Goal: Communication & Community: Answer question/provide support

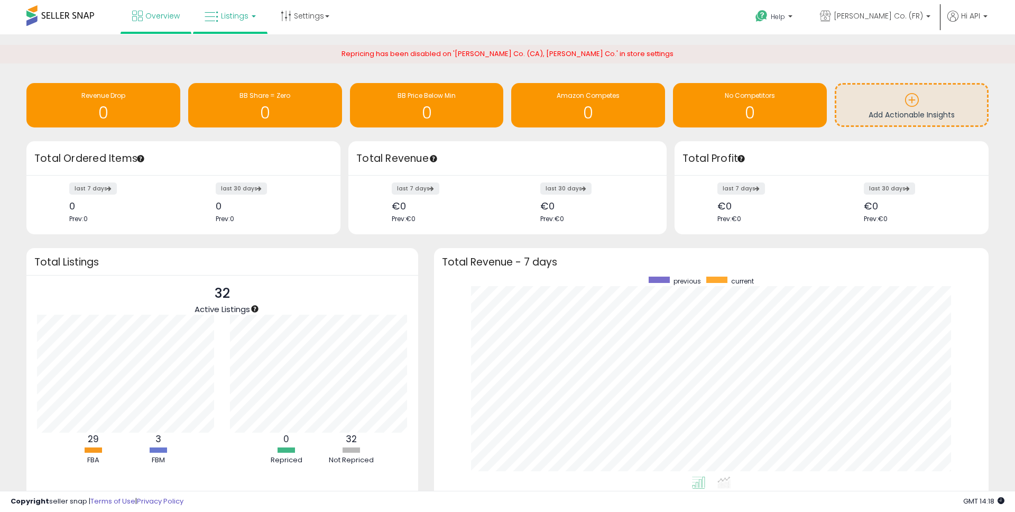
click at [248, 17] on link "Listings" at bounding box center [230, 16] width 67 height 32
click at [235, 49] on icon at bounding box center [238, 52] width 46 height 14
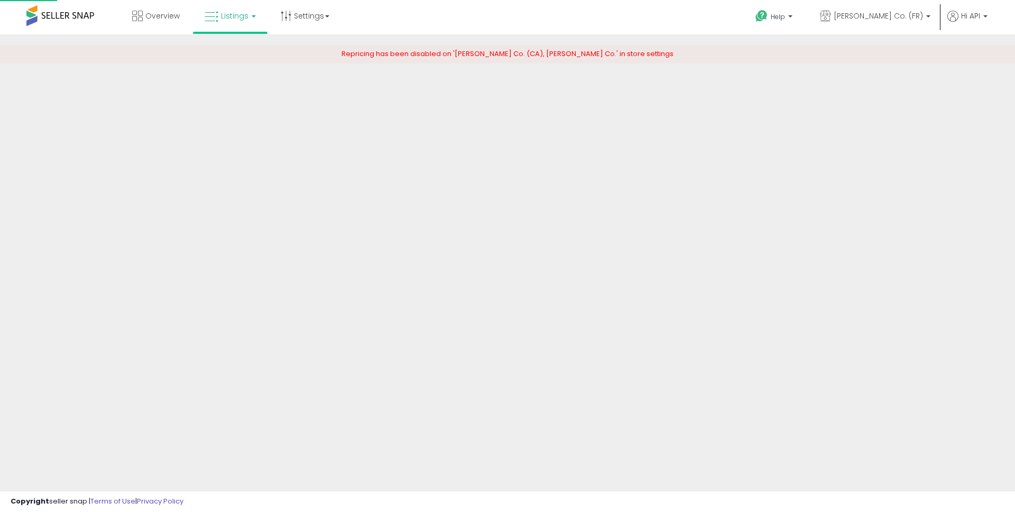
click at [903, 17] on span "[PERSON_NAME] Co. (FR)" at bounding box center [878, 16] width 89 height 11
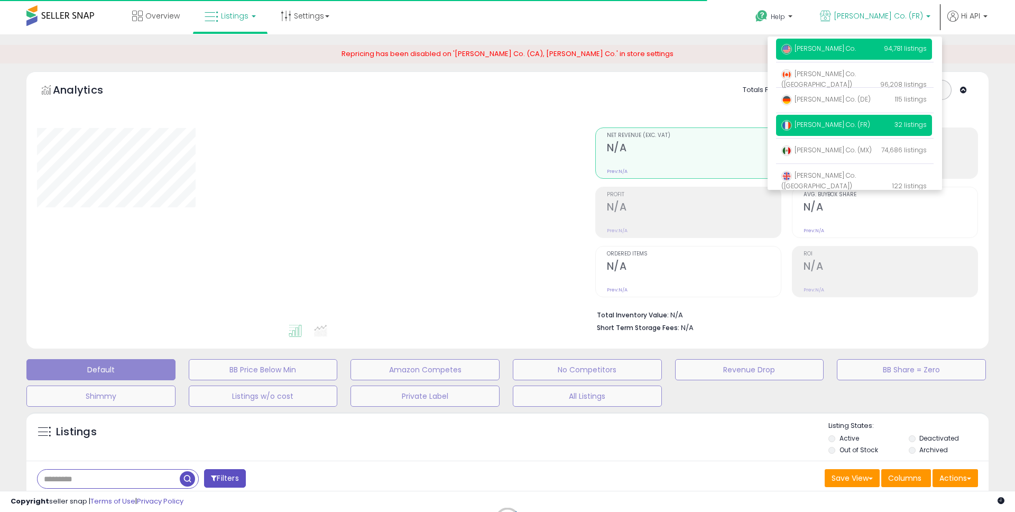
click at [844, 48] on span "[PERSON_NAME] Co." at bounding box center [819, 48] width 75 height 9
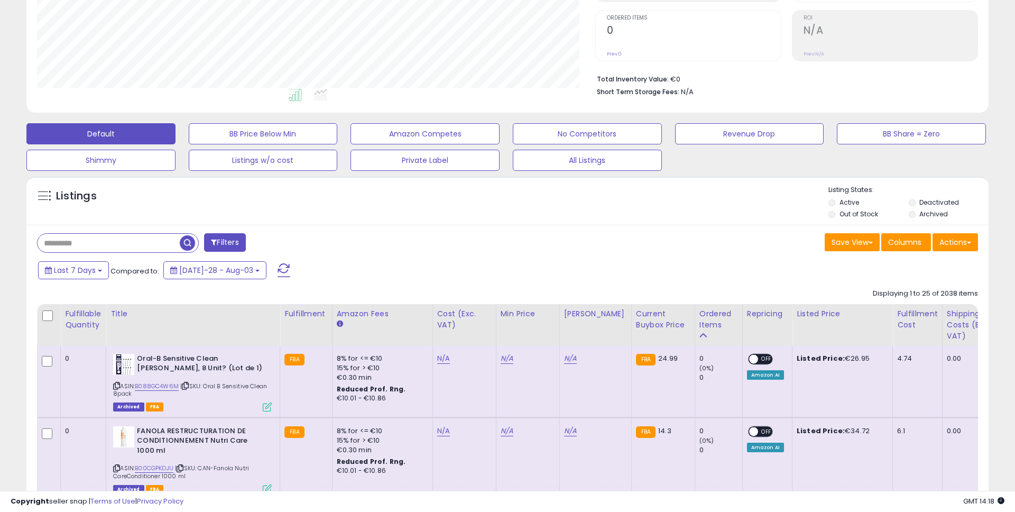
scroll to position [235, 0]
click at [44, 198] on span at bounding box center [44, 196] width 13 height 13
click at [47, 198] on span at bounding box center [44, 196] width 13 height 13
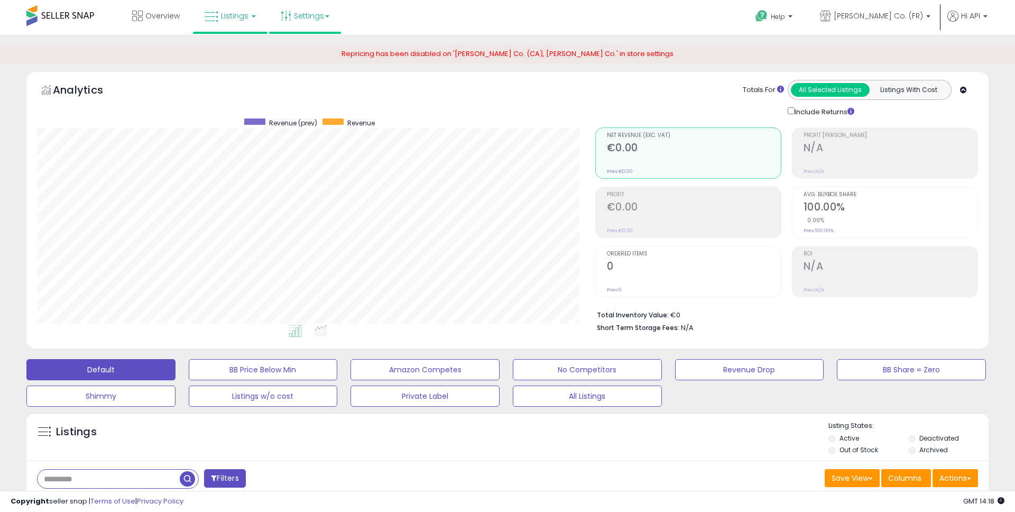
click at [306, 24] on link "Settings" at bounding box center [305, 16] width 65 height 32
click at [875, 20] on span "[PERSON_NAME] Co. (FR)" at bounding box center [878, 16] width 89 height 11
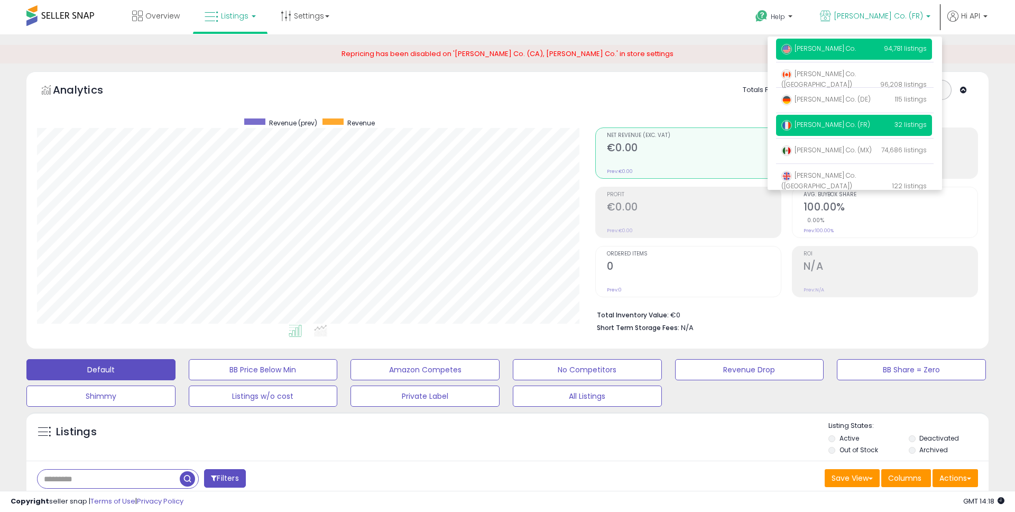
click at [826, 52] on span "[PERSON_NAME] Co." at bounding box center [819, 48] width 75 height 9
click at [825, 50] on span "[PERSON_NAME] Co." at bounding box center [819, 48] width 75 height 9
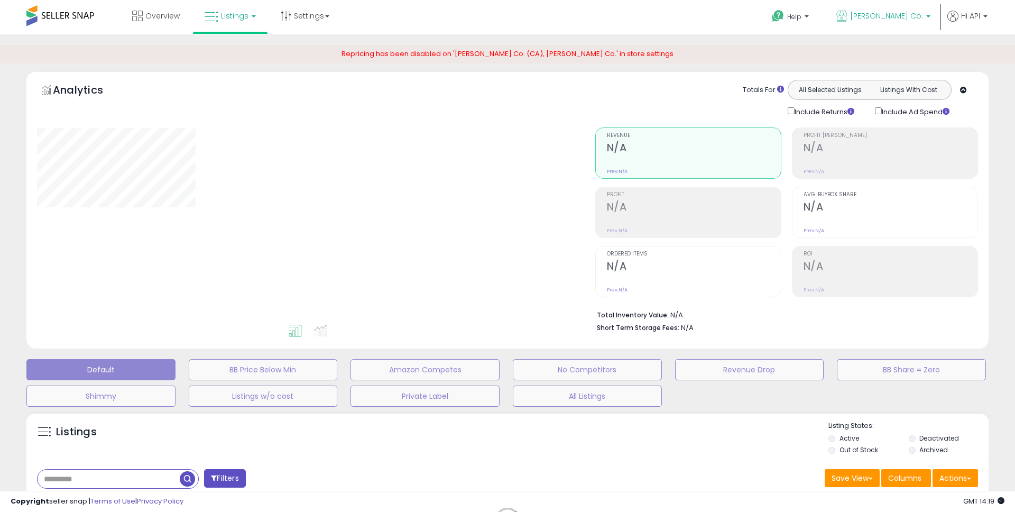
click at [895, 14] on span "[PERSON_NAME] Co." at bounding box center [886, 16] width 73 height 11
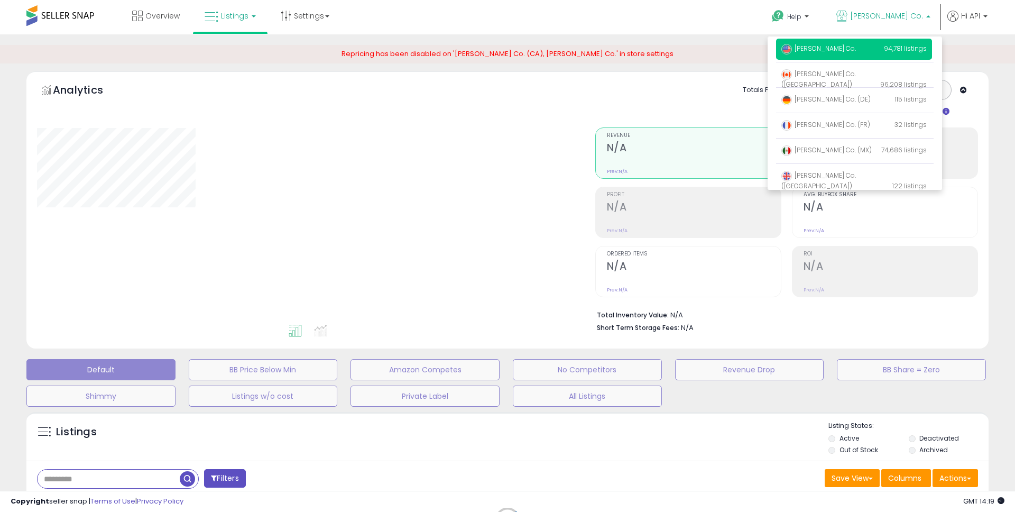
click at [693, 10] on div "Help Contact Support Search Knowledge Hub Request a Feature Hi API" at bounding box center [832, 22] width 336 height 45
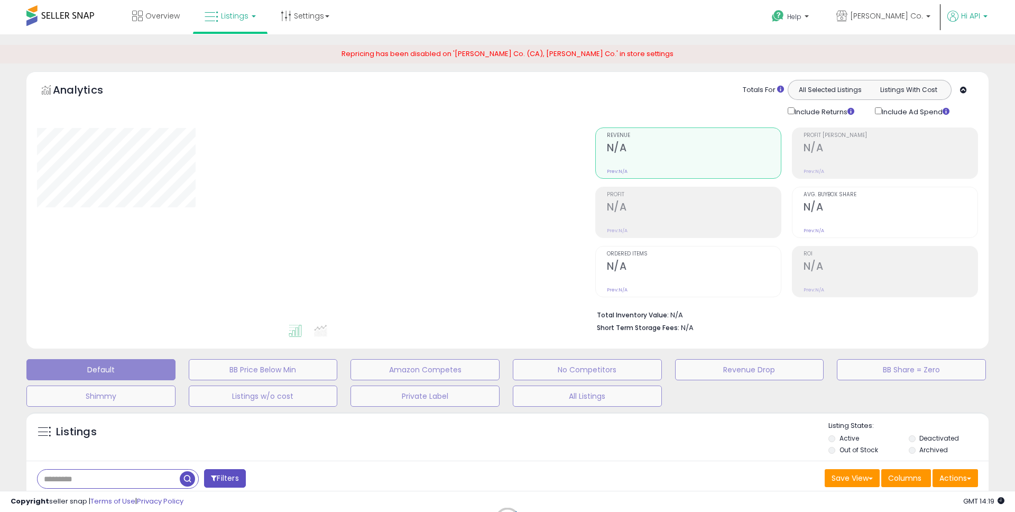
click at [984, 15] on b at bounding box center [986, 18] width 4 height 7
click at [809, 17] on b at bounding box center [807, 18] width 4 height 7
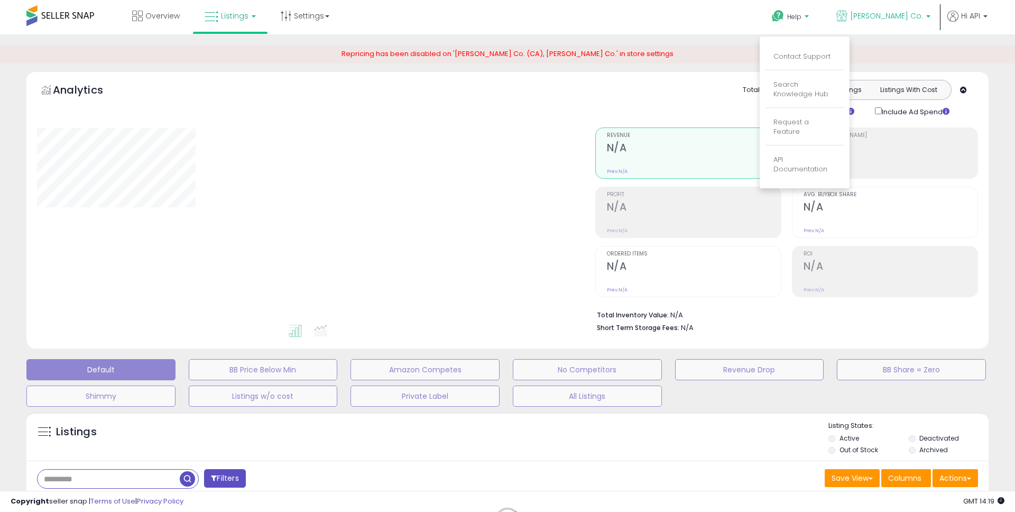
click at [881, 17] on span "[PERSON_NAME] Co." at bounding box center [886, 16] width 73 height 11
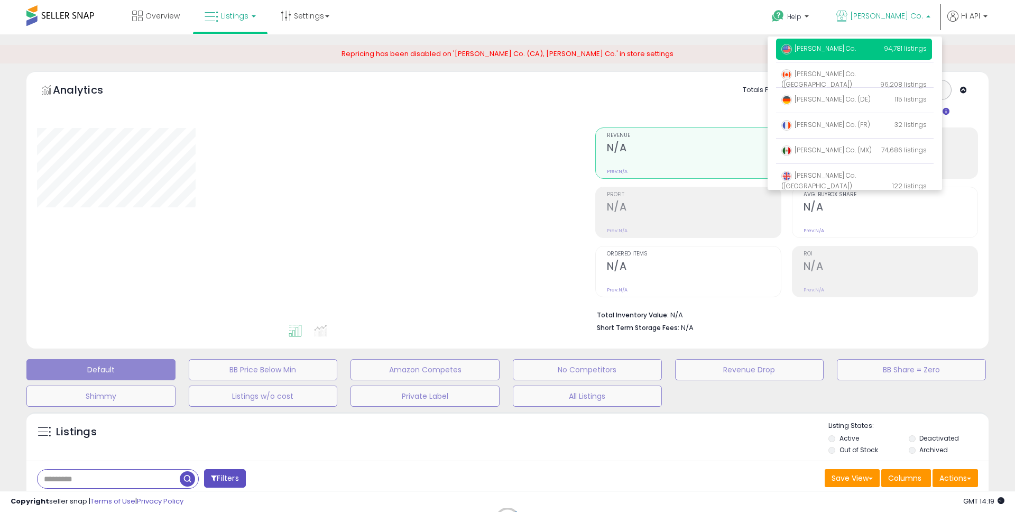
click at [428, 109] on div "Analytics Totals For All Selected Listings Listings With Cost Include Returns I…" at bounding box center [507, 99] width 941 height 38
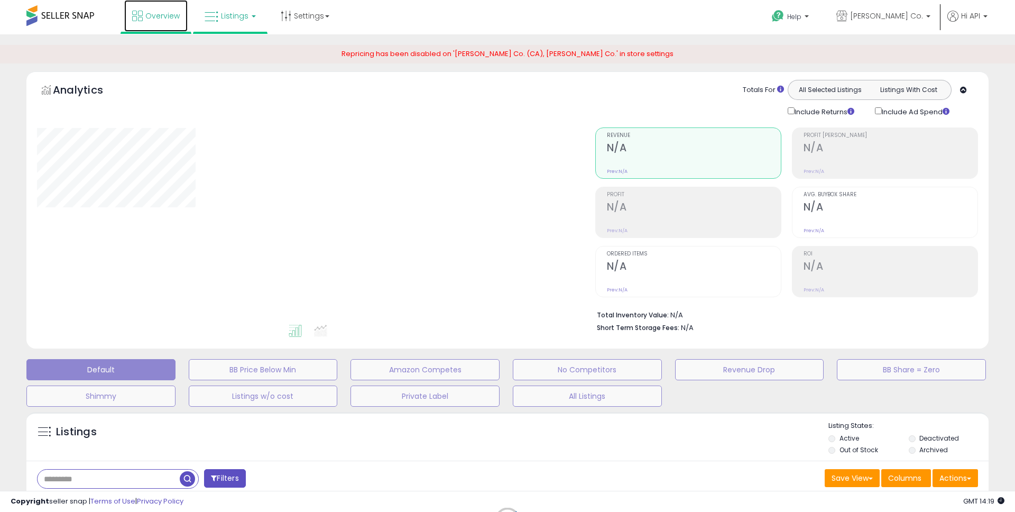
click at [162, 20] on span "Overview" at bounding box center [162, 16] width 34 height 11
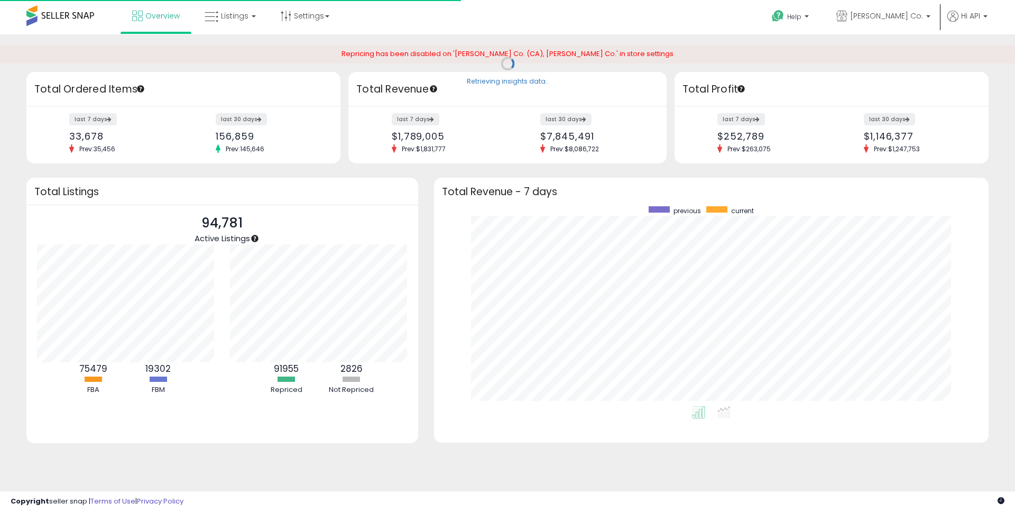
scroll to position [200, 534]
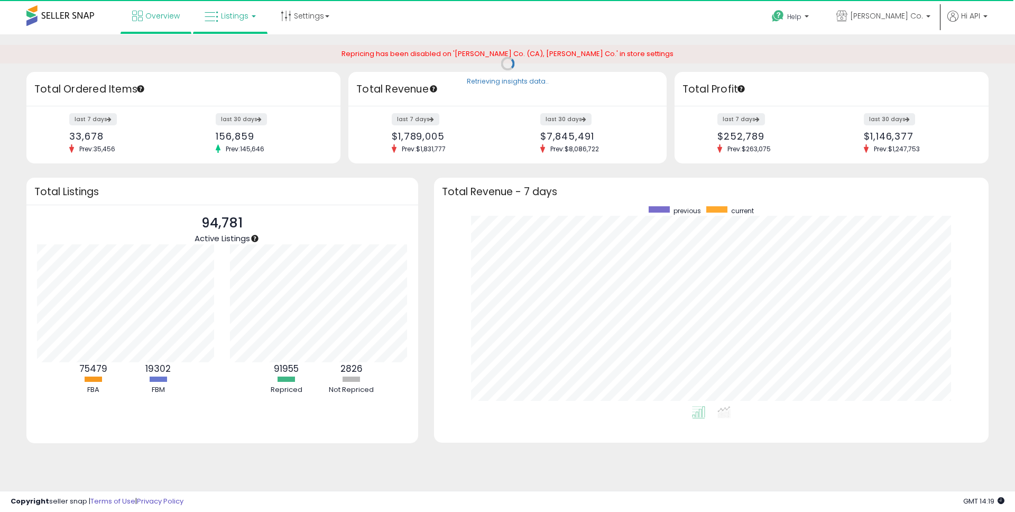
click at [230, 17] on span "Listings" at bounding box center [235, 16] width 28 height 11
click at [292, 20] on link "Settings" at bounding box center [305, 16] width 65 height 32
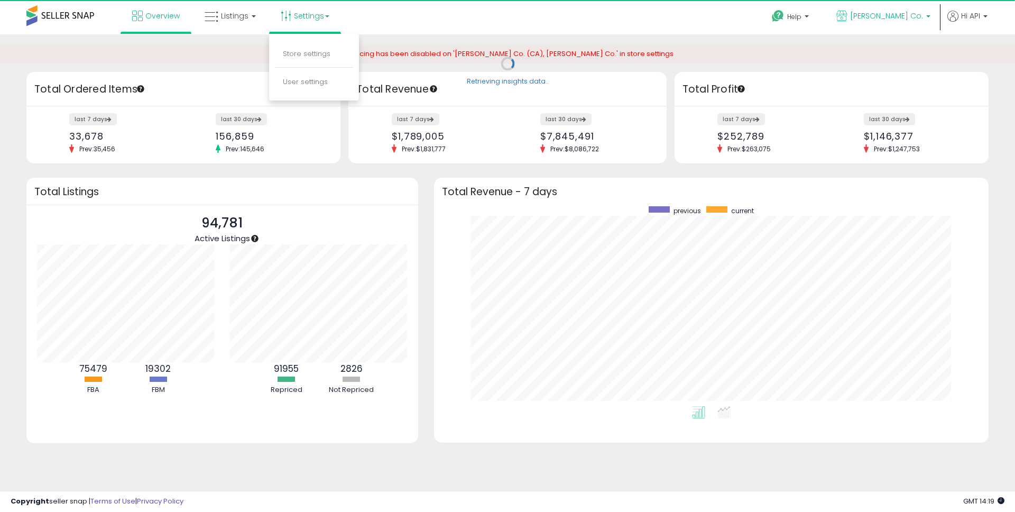
click at [887, 16] on span "[PERSON_NAME] Co." at bounding box center [886, 16] width 73 height 11
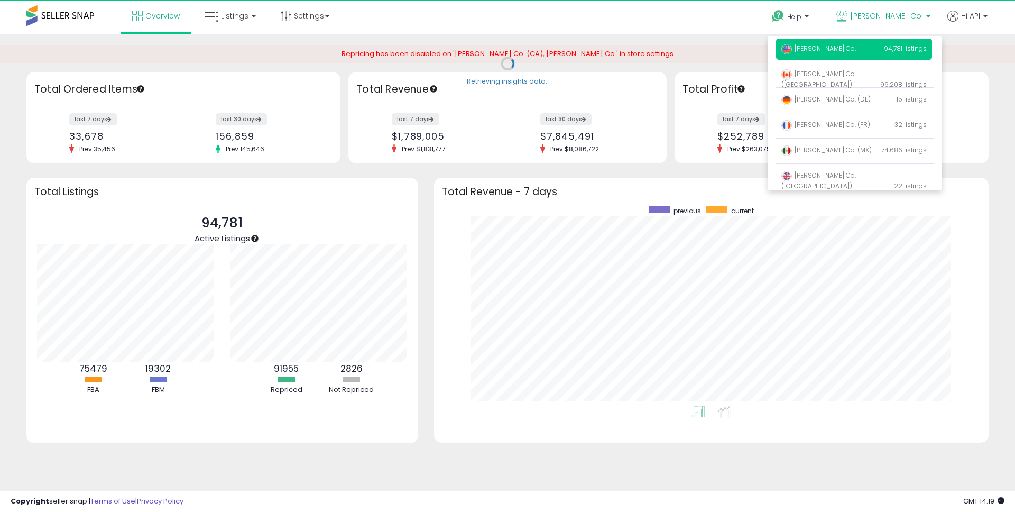
click at [978, 188] on h3 "Total Revenue - 7 days" at bounding box center [711, 192] width 539 height 8
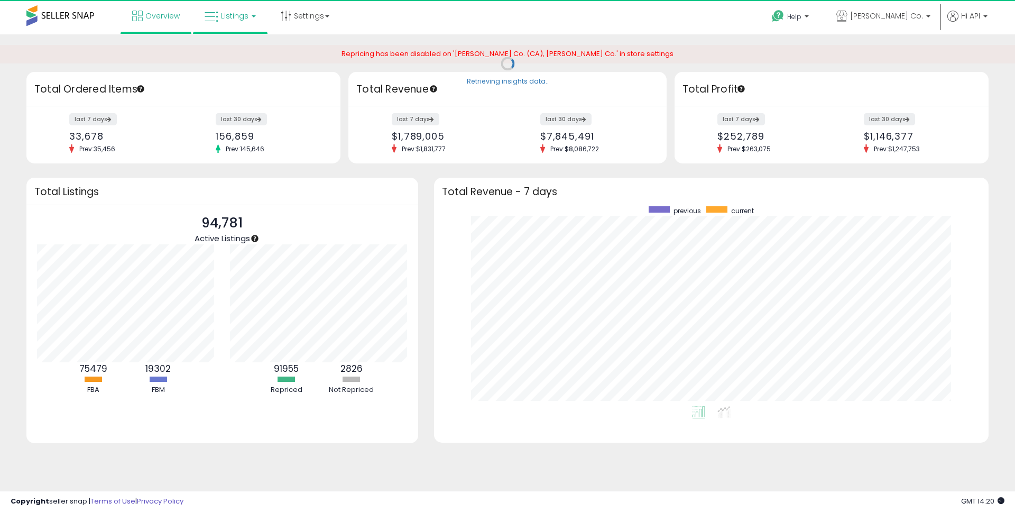
click at [233, 17] on span "Listings" at bounding box center [235, 16] width 28 height 11
click at [226, 56] on icon at bounding box center [238, 52] width 46 height 14
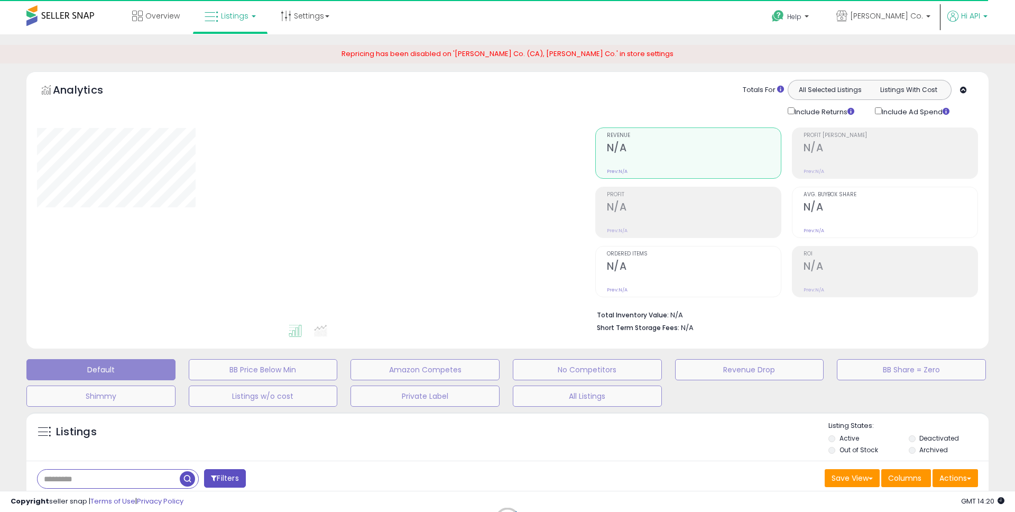
click at [951, 16] on icon at bounding box center [953, 16] width 11 height 11
click at [871, 13] on span "[PERSON_NAME] Co." at bounding box center [886, 16] width 73 height 11
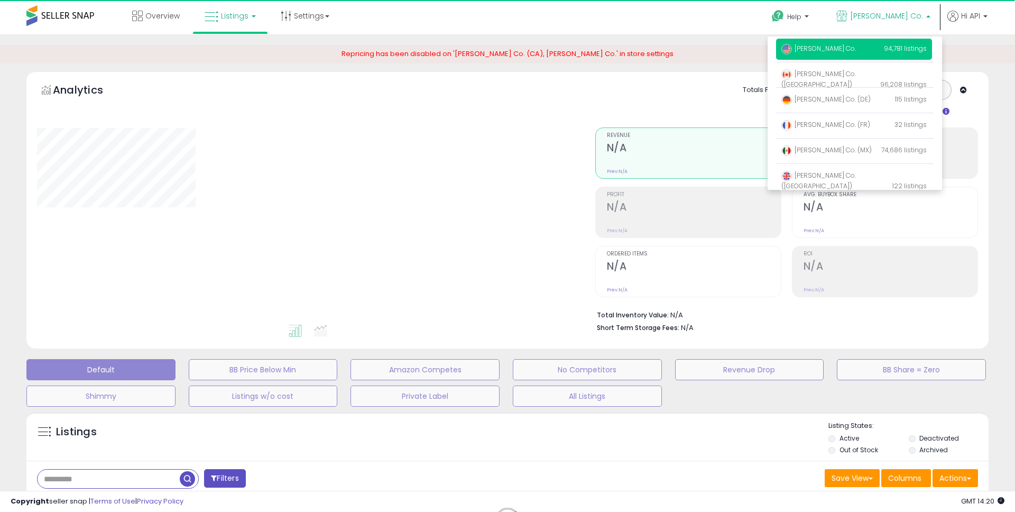
click at [870, 13] on span "[PERSON_NAME] Co." at bounding box center [886, 16] width 73 height 11
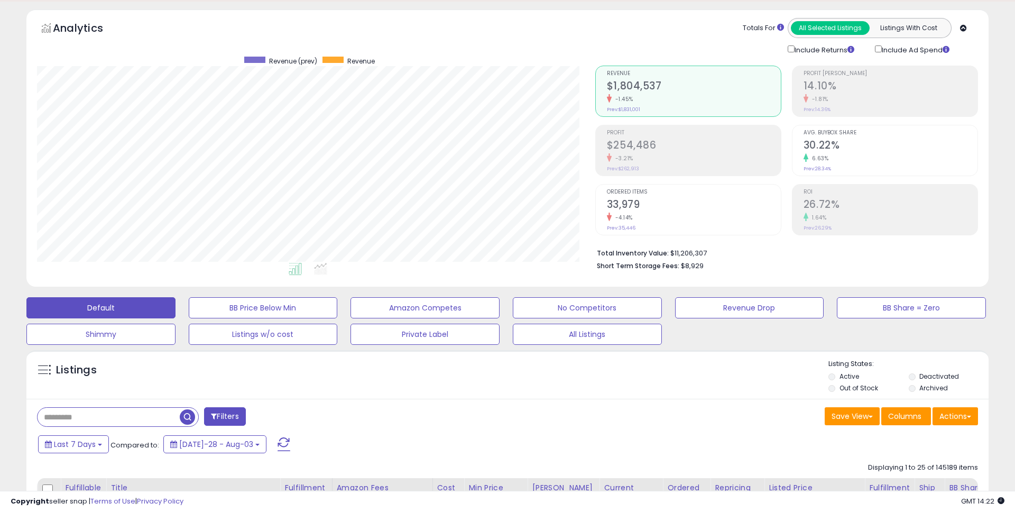
scroll to position [81, 0]
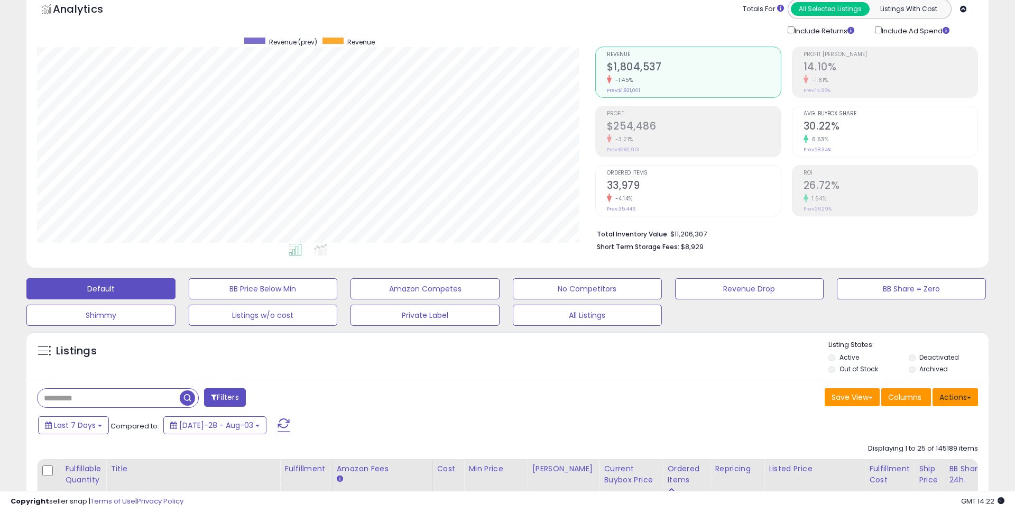
click at [961, 401] on button "Actions" at bounding box center [955, 397] width 45 height 18
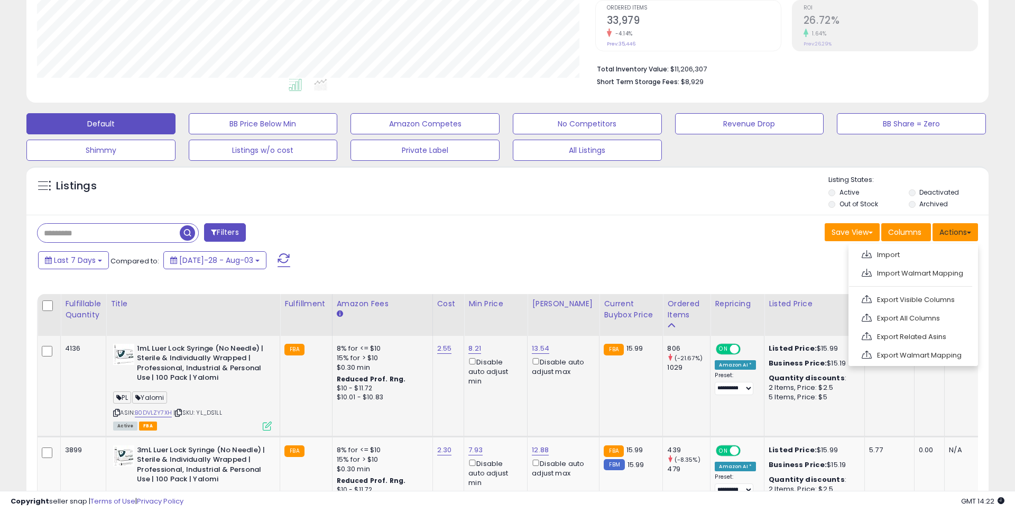
scroll to position [246, 0]
click at [894, 259] on link "Import" at bounding box center [913, 254] width 116 height 16
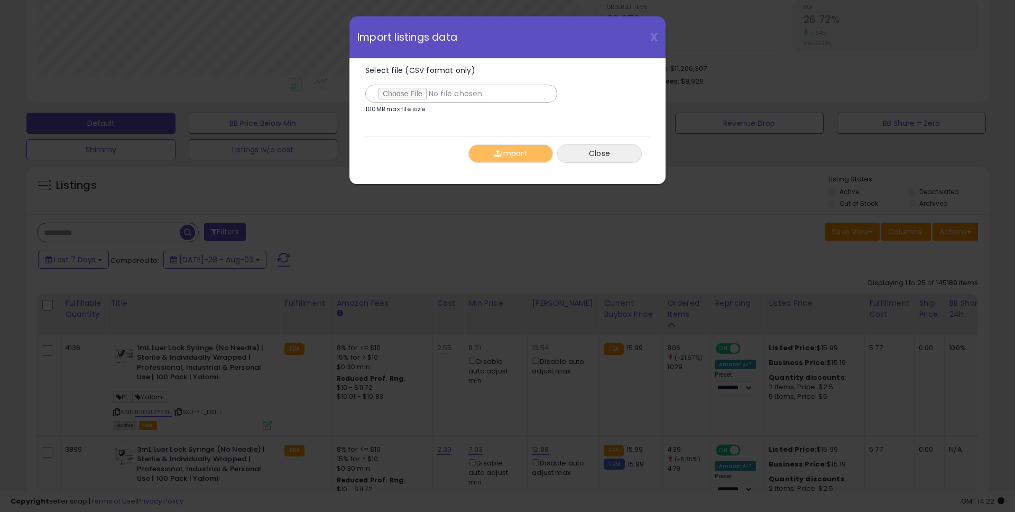
click at [589, 158] on button "Close" at bounding box center [599, 153] width 85 height 19
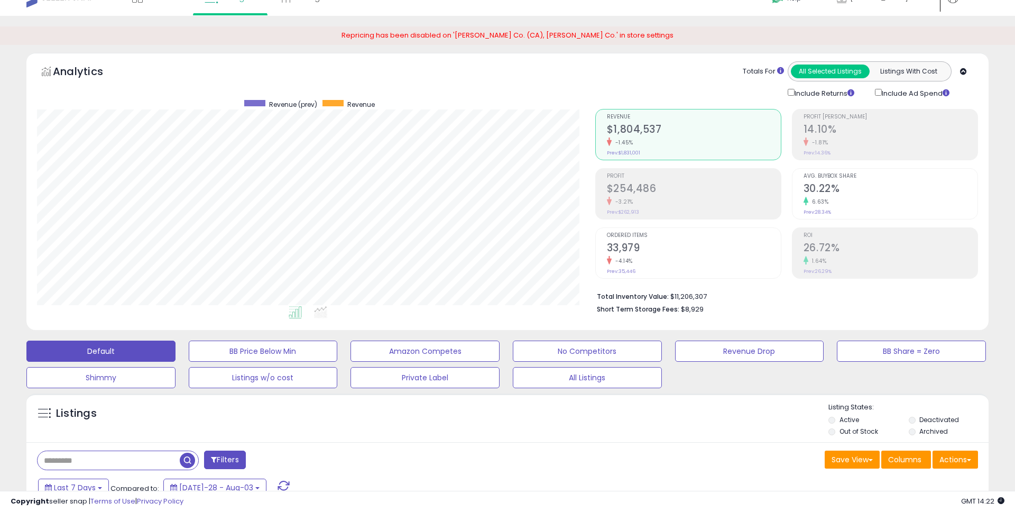
scroll to position [0, 0]
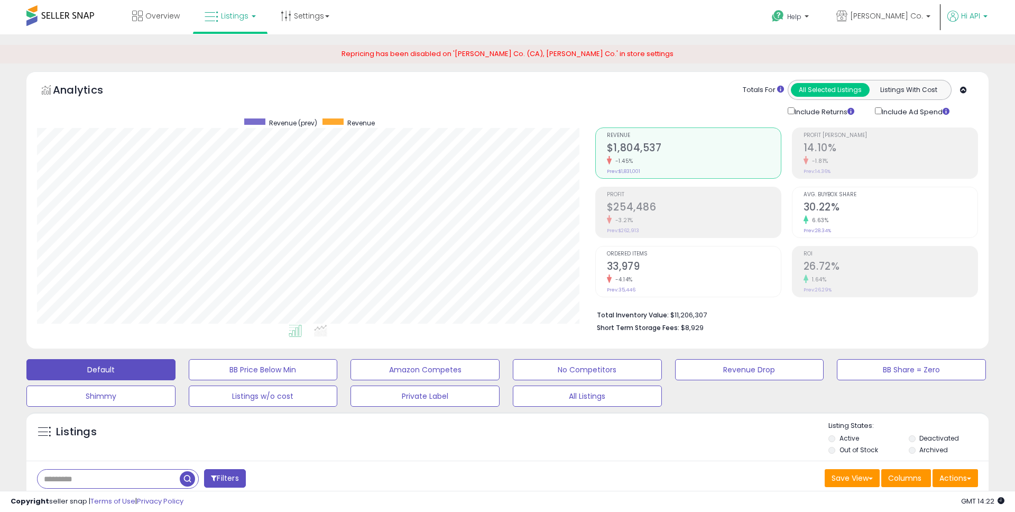
click at [979, 18] on span "Hi API" at bounding box center [970, 16] width 19 height 11
click at [918, 14] on span "[PERSON_NAME] Co." at bounding box center [886, 16] width 73 height 11
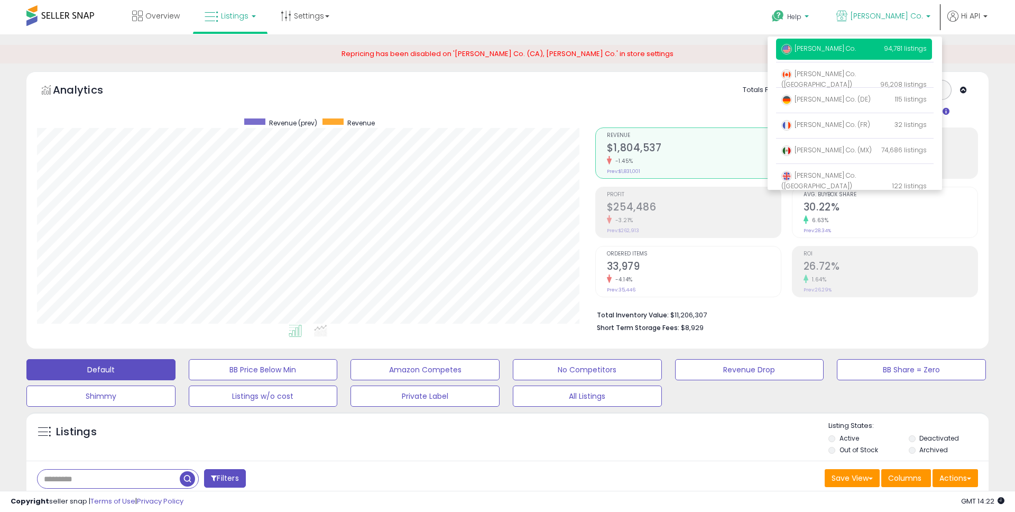
click at [803, 11] on link "Help" at bounding box center [792, 18] width 56 height 33
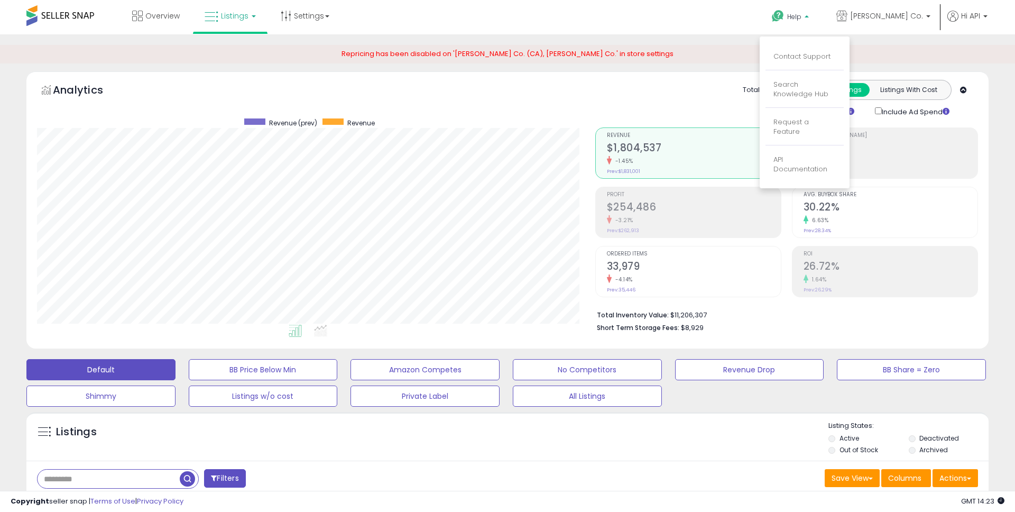
click at [679, 16] on div "Help Contact Support Search Knowledge Hub Request a Feature Hi API" at bounding box center [832, 22] width 336 height 45
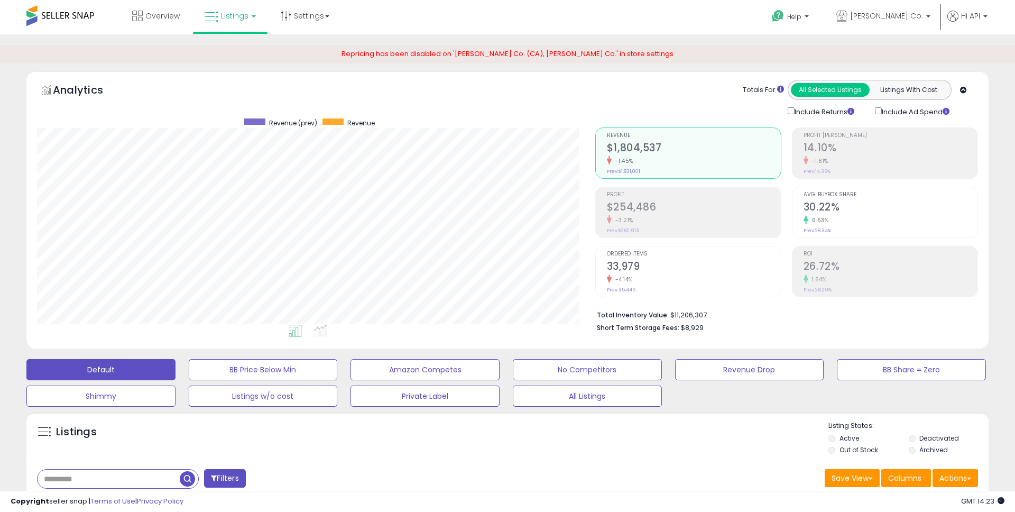
click at [673, 315] on li "Total Inventory Value: $11,206,307" at bounding box center [783, 314] width 373 height 13
click at [667, 324] on b "Short Term Storage Fees:" at bounding box center [638, 327] width 83 height 9
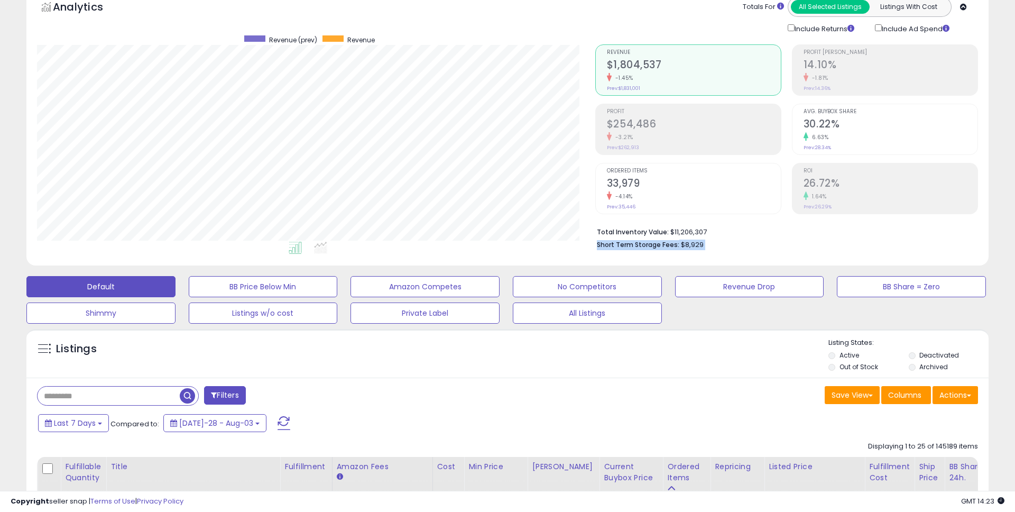
scroll to position [145, 0]
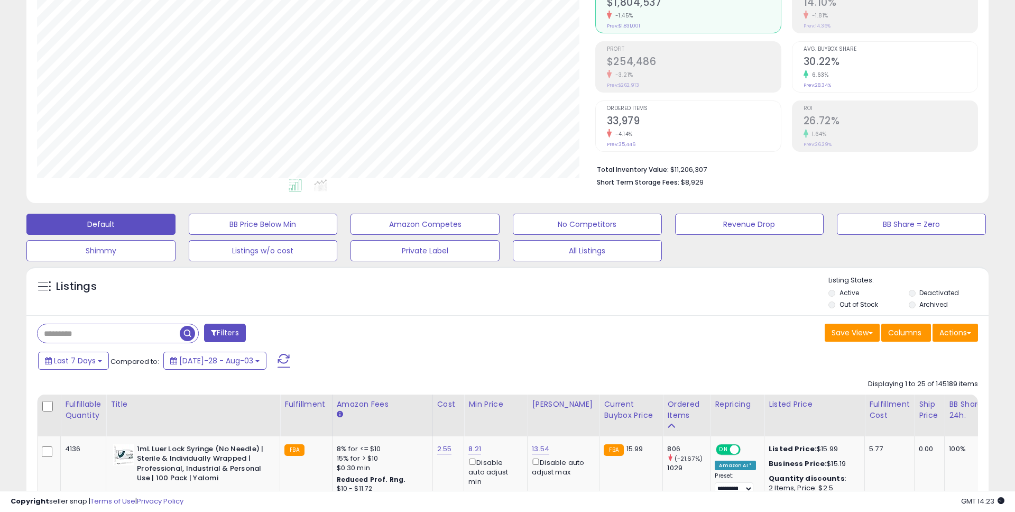
click at [667, 324] on div "Save View Save As New View Update Current View Columns Actions Import Import Wa…" at bounding box center [747, 334] width 479 height 21
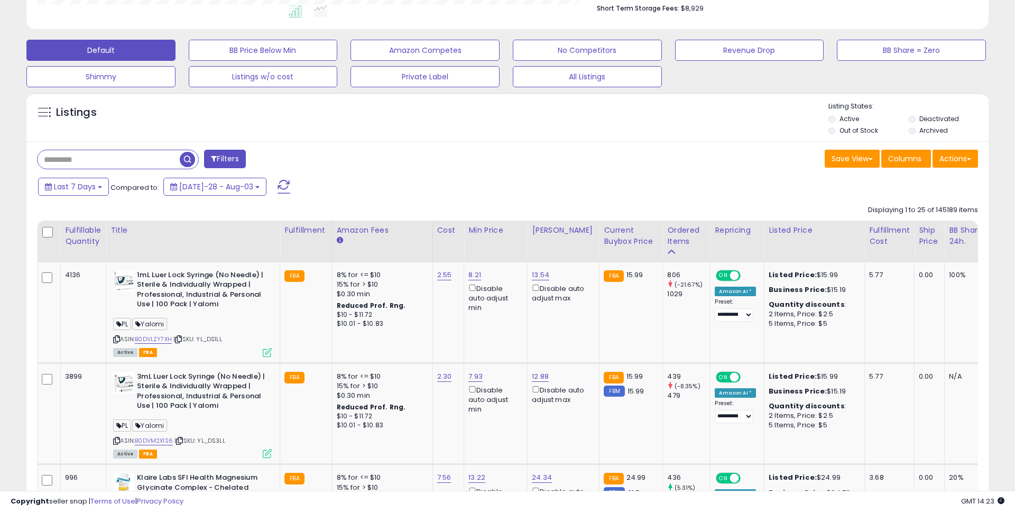
scroll to position [321, 0]
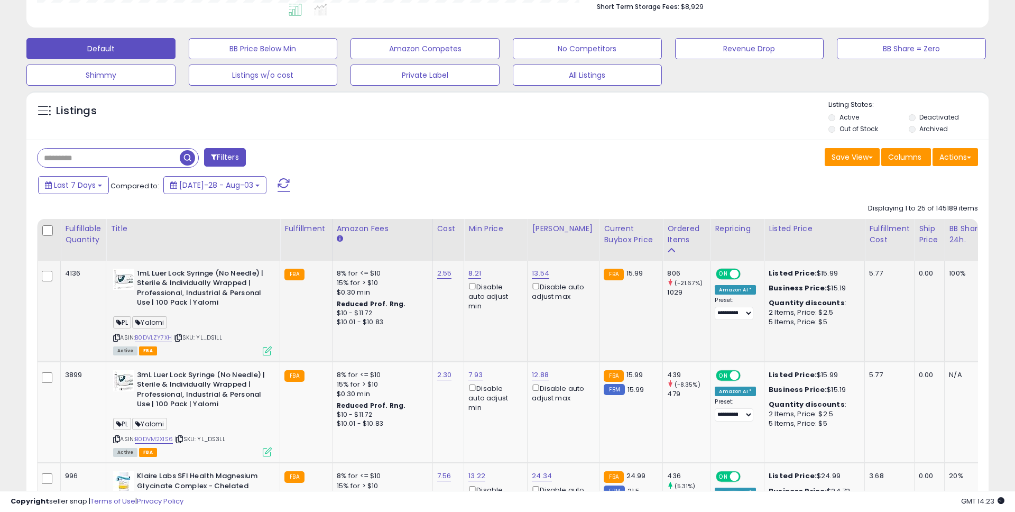
click at [731, 290] on div "Amazon AI *" at bounding box center [735, 290] width 41 height 10
click at [717, 300] on div "**********" at bounding box center [735, 309] width 41 height 24
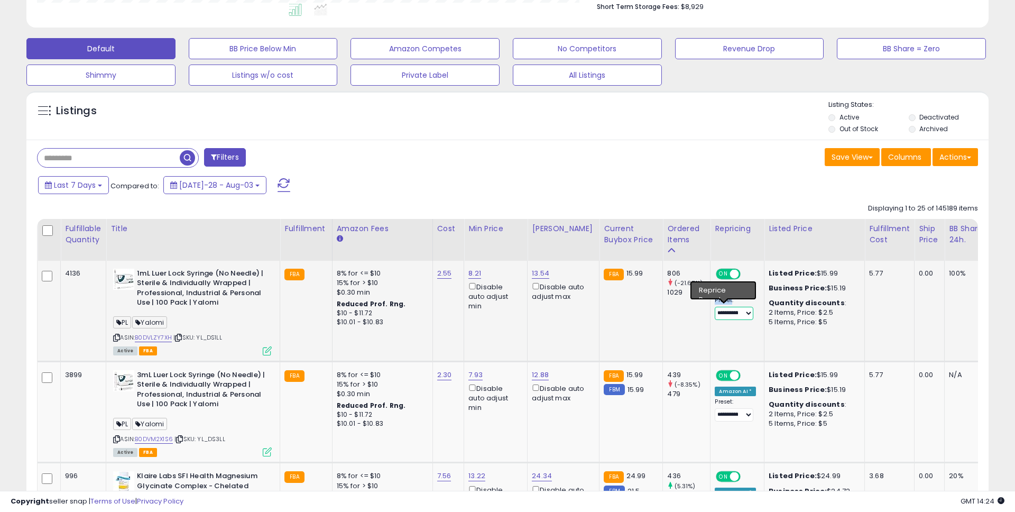
click at [739, 314] on select "**********" at bounding box center [734, 313] width 39 height 13
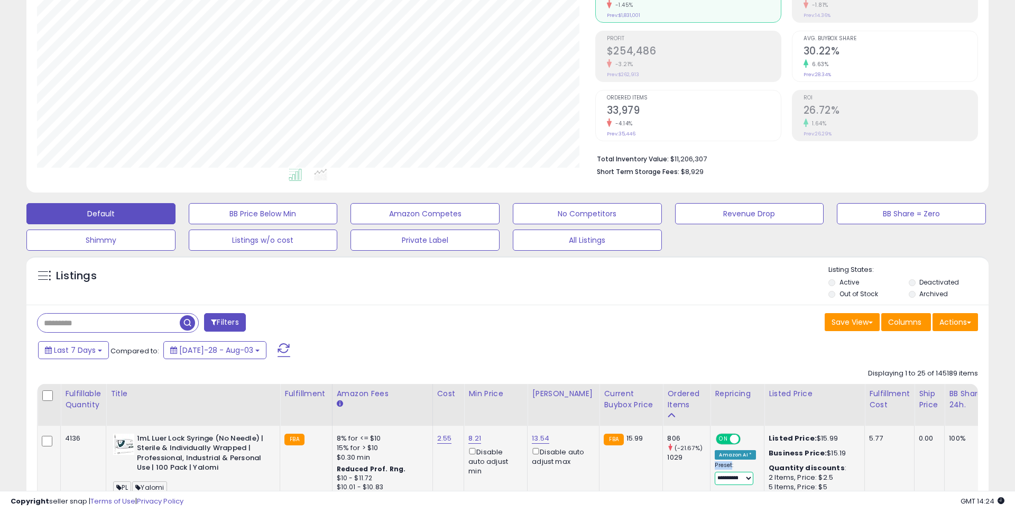
scroll to position [0, 0]
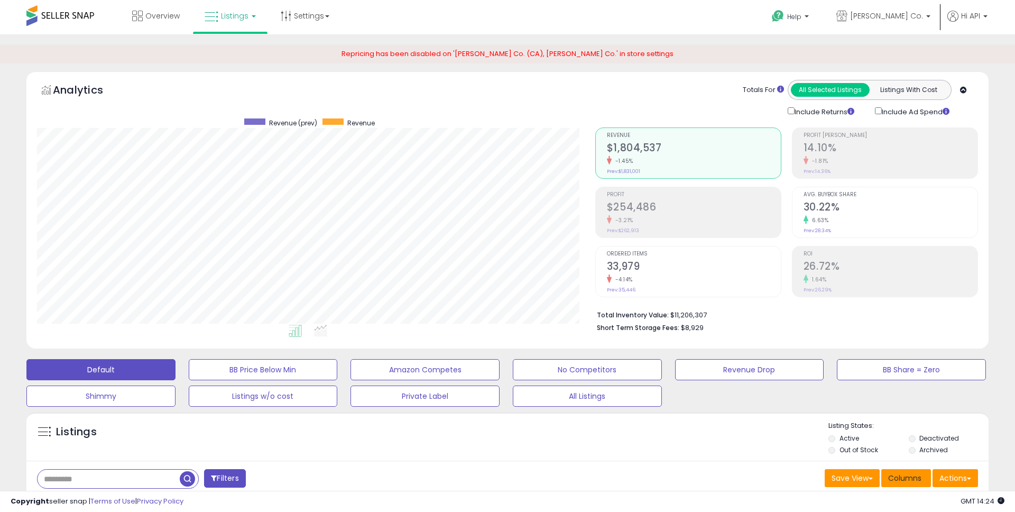
click at [915, 480] on span "Columns" at bounding box center [904, 478] width 33 height 11
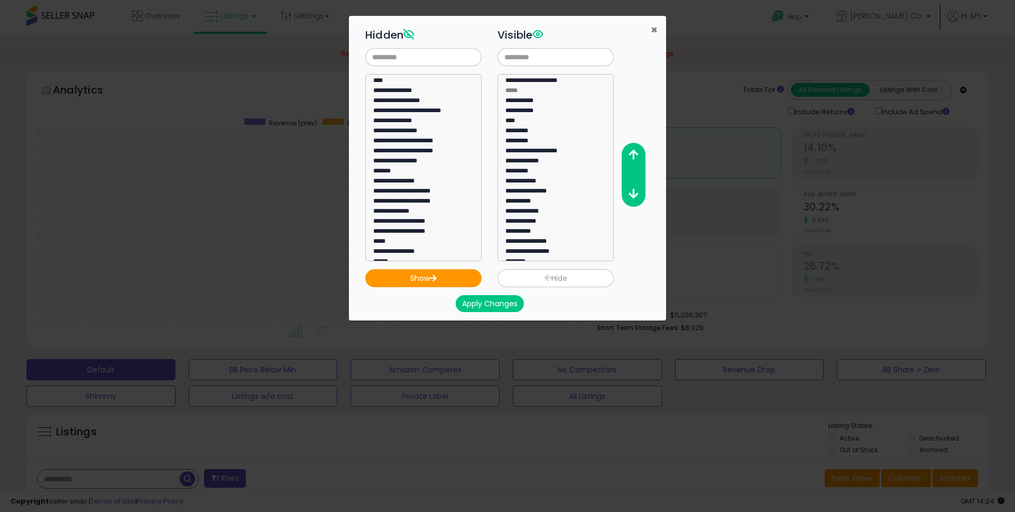
click at [656, 28] on span "×" at bounding box center [654, 29] width 7 height 15
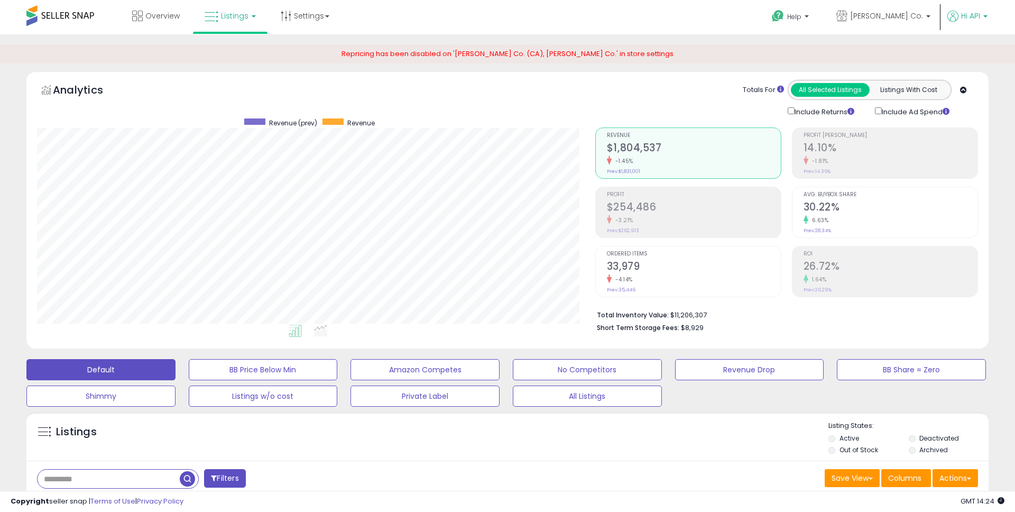
click at [964, 16] on span "Hi API" at bounding box center [970, 16] width 19 height 11
click at [802, 17] on span "Help" at bounding box center [794, 16] width 14 height 9
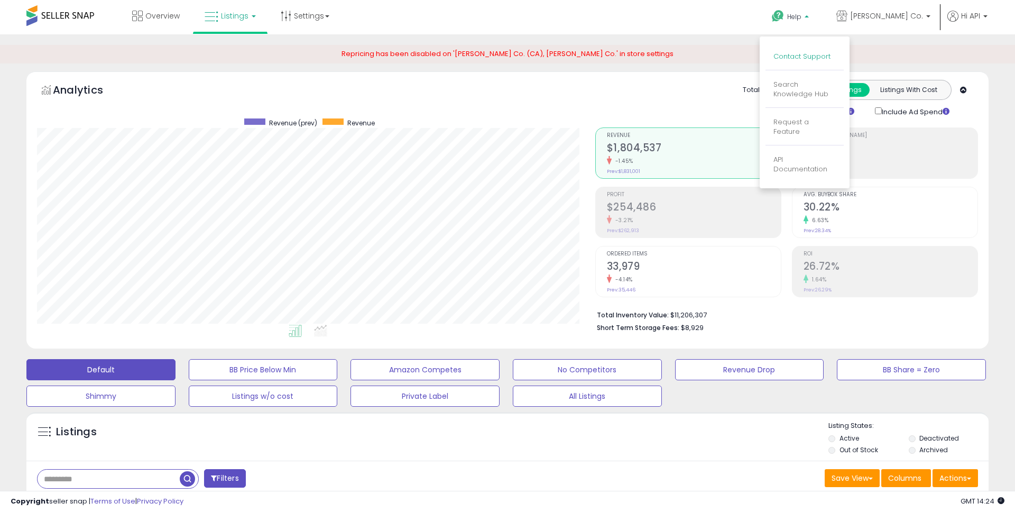
click at [791, 57] on link "Contact Support" at bounding box center [802, 56] width 57 height 10
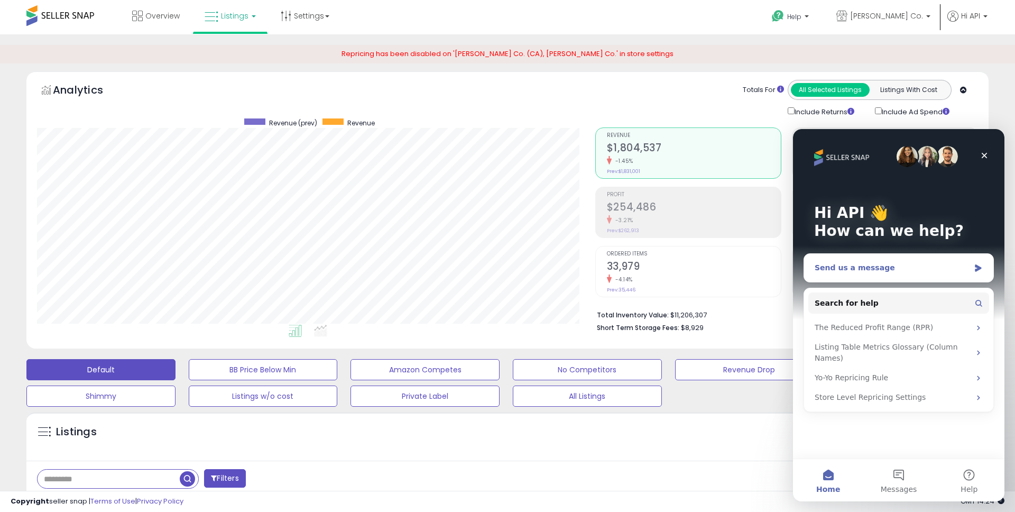
click at [858, 268] on div "Send us a message" at bounding box center [892, 267] width 155 height 11
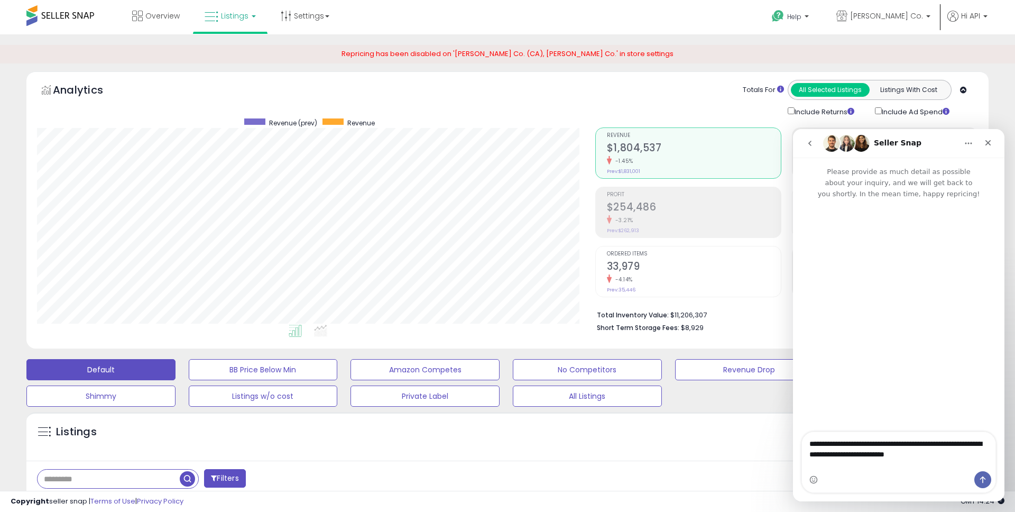
type textarea "**********"
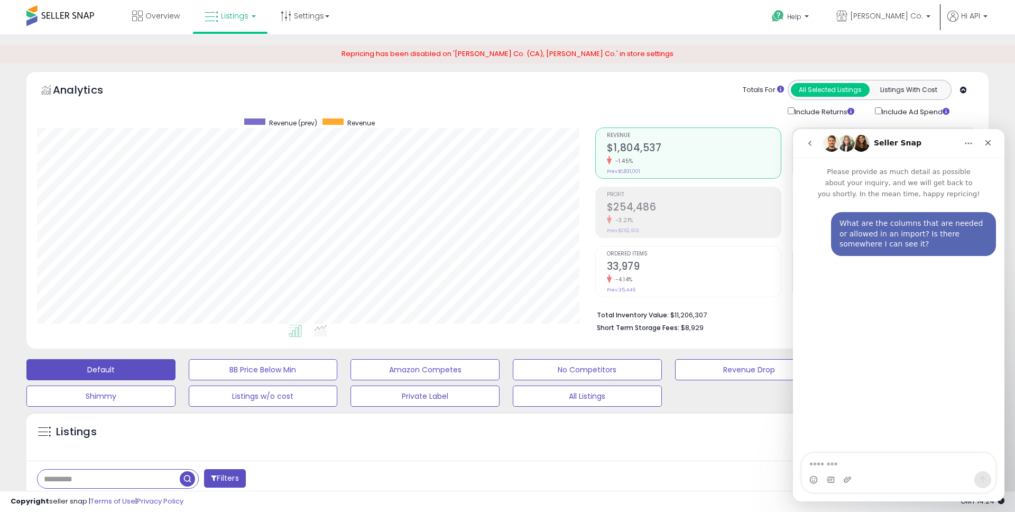
click at [919, 47] on div "Repricing has been disabled on '[PERSON_NAME] Co. (CA), [PERSON_NAME] Co.' in s…" at bounding box center [507, 54] width 1015 height 19
click at [891, 10] on link "[PERSON_NAME] Co." at bounding box center [884, 17] width 110 height 34
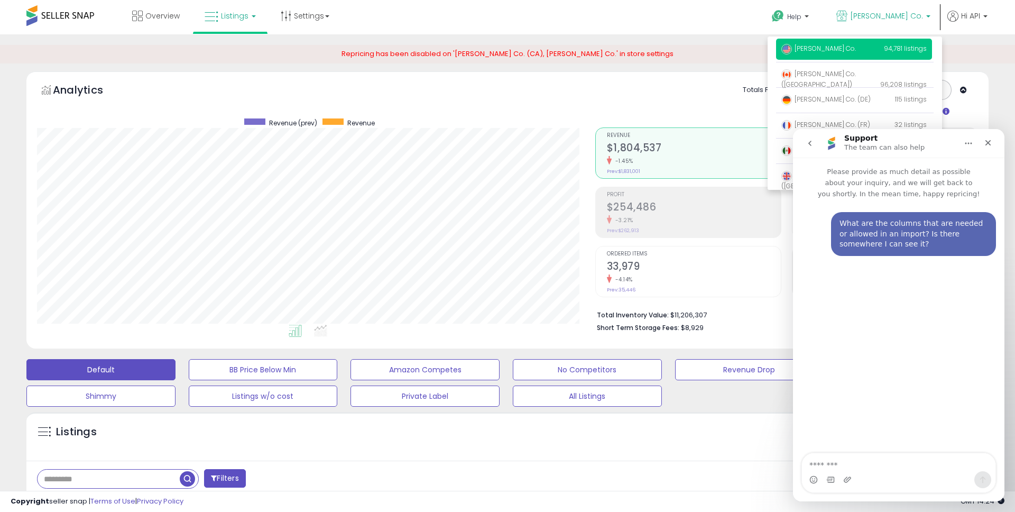
click at [967, 45] on div "Repricing has been disabled on '[PERSON_NAME] Co. (CA), [PERSON_NAME] Co.' in s…" at bounding box center [507, 54] width 1015 height 19
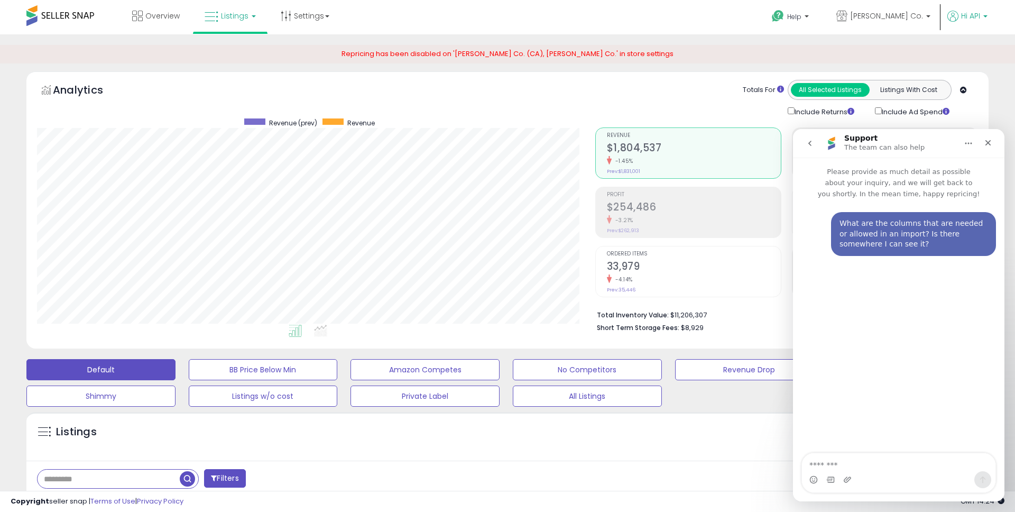
click at [967, 13] on span "Hi API" at bounding box center [970, 16] width 19 height 11
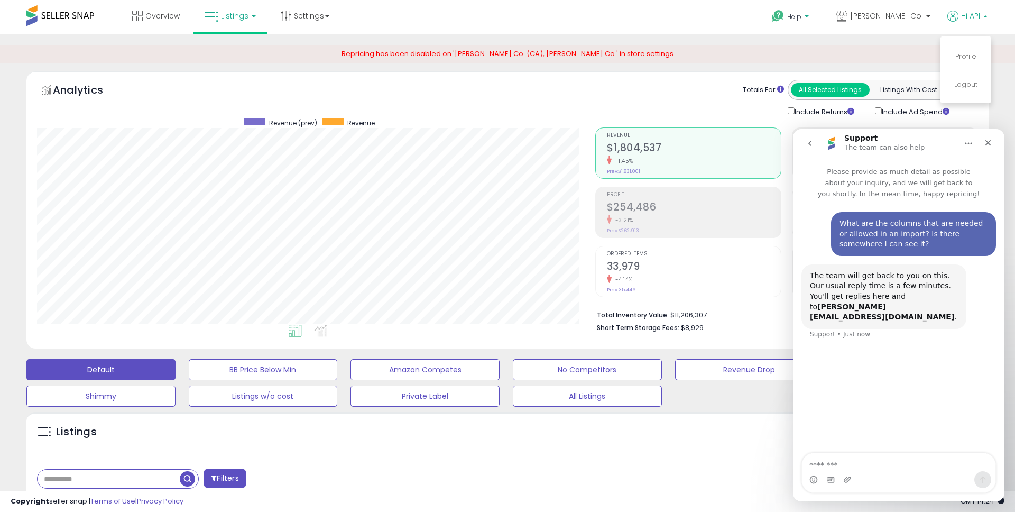
click at [802, 14] on span "Help" at bounding box center [794, 16] width 14 height 9
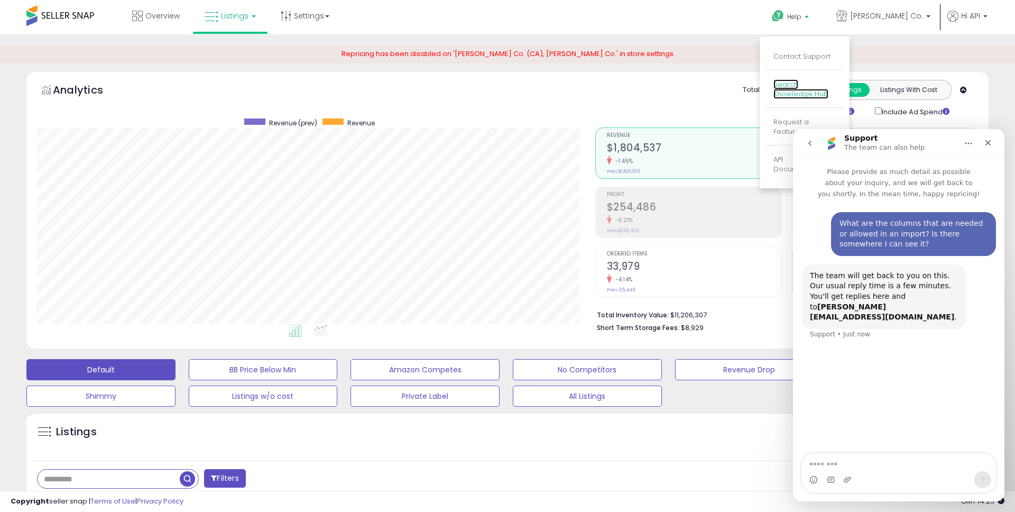
click at [820, 91] on link "Search Knowledge Hub" at bounding box center [801, 89] width 55 height 20
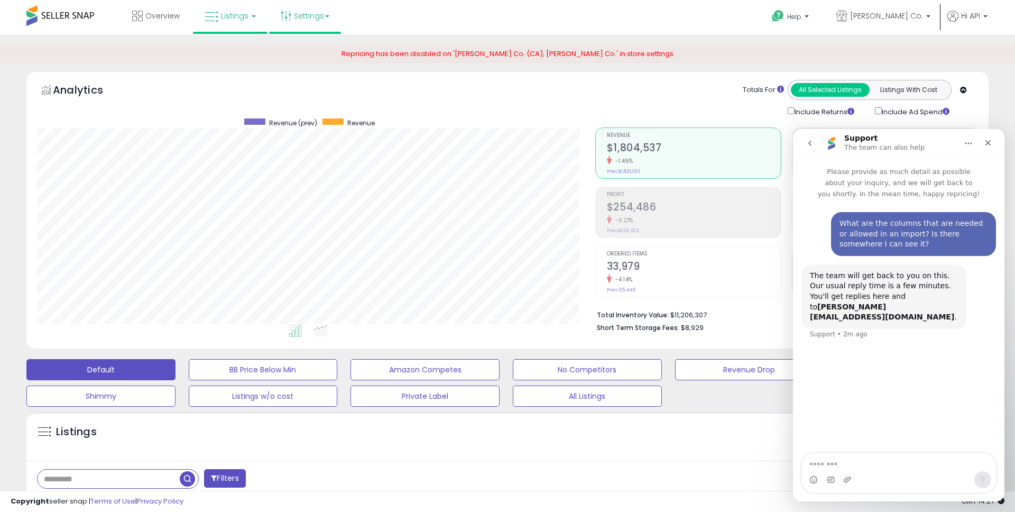
click at [316, 17] on link "Settings" at bounding box center [305, 16] width 65 height 32
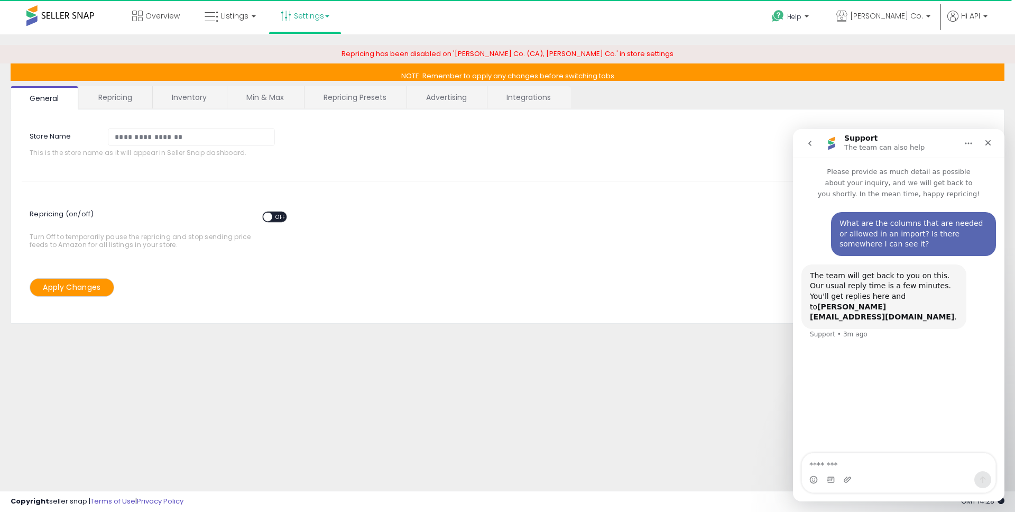
click at [118, 100] on link "Repricing" at bounding box center [115, 97] width 72 height 22
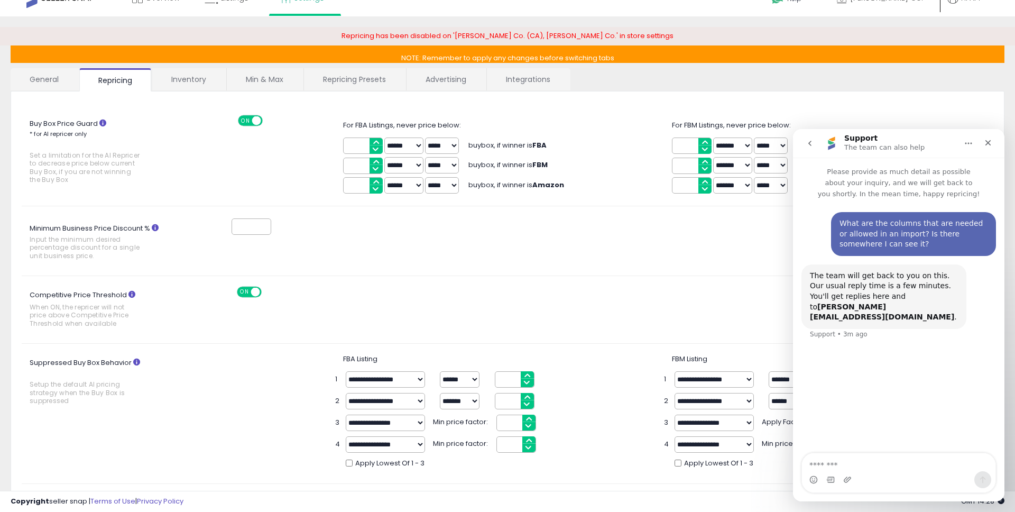
scroll to position [17, 0]
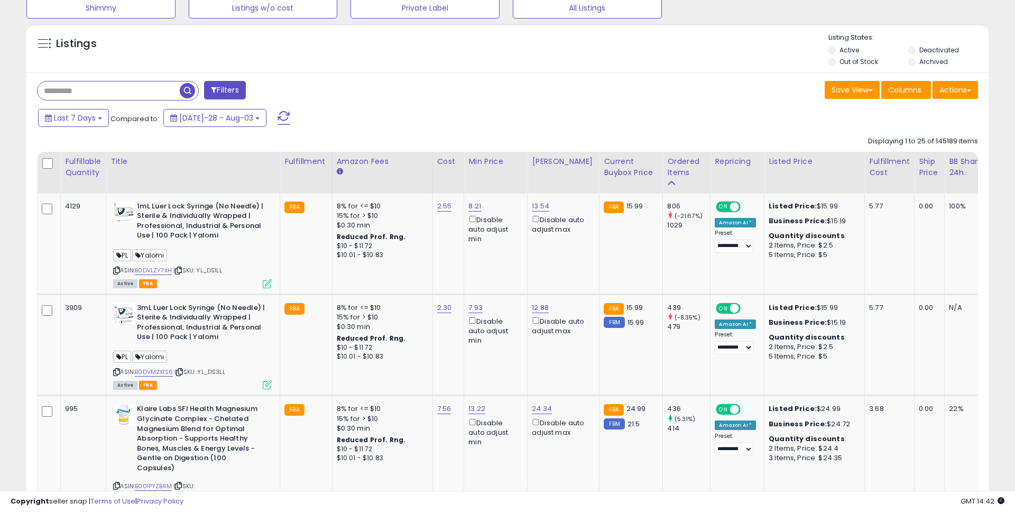
scroll to position [432, 0]
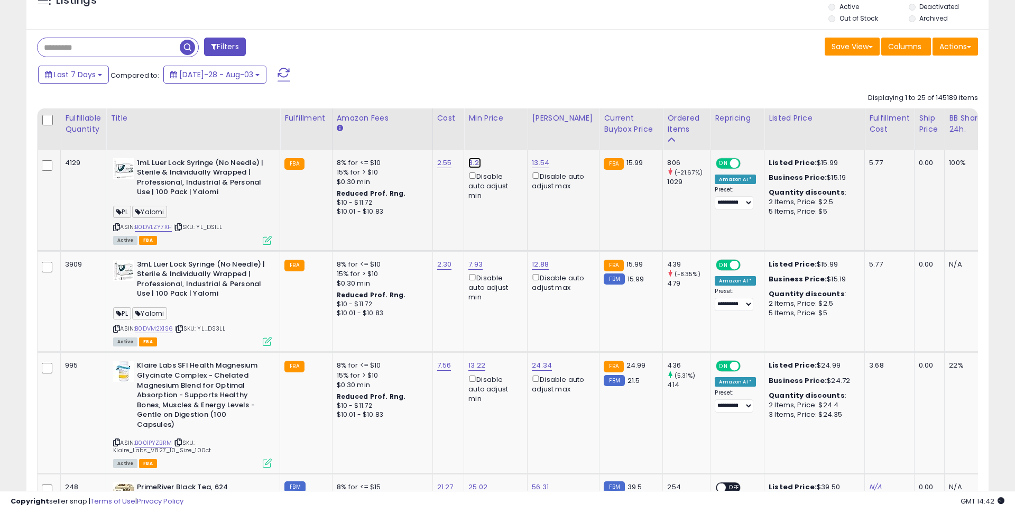
click at [469, 162] on link "8.21" at bounding box center [475, 163] width 13 height 11
click at [308, 209] on td "FBA" at bounding box center [306, 200] width 52 height 100
click at [267, 241] on icon at bounding box center [267, 240] width 9 height 9
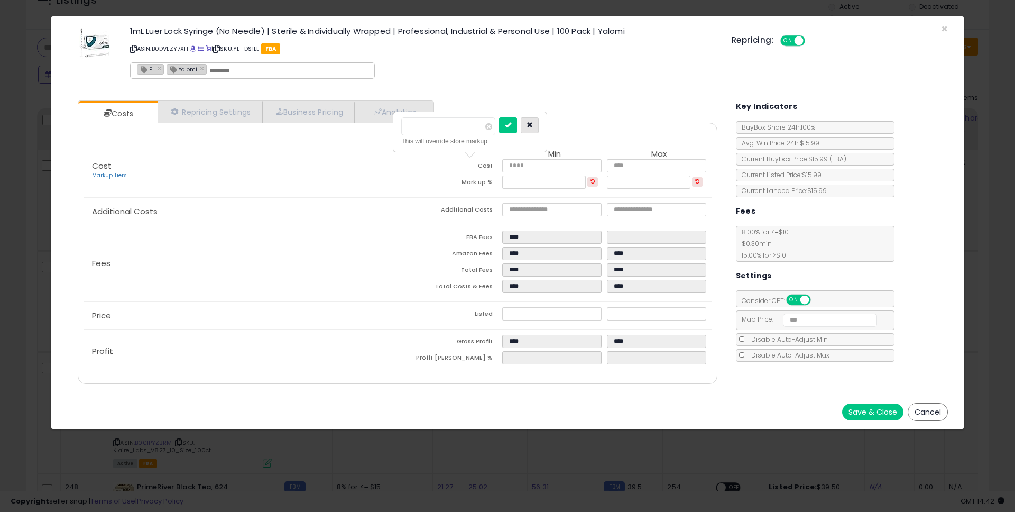
click at [539, 121] on button "button" at bounding box center [530, 125] width 18 height 16
click at [228, 110] on link "Repricing Settings" at bounding box center [210, 112] width 105 height 22
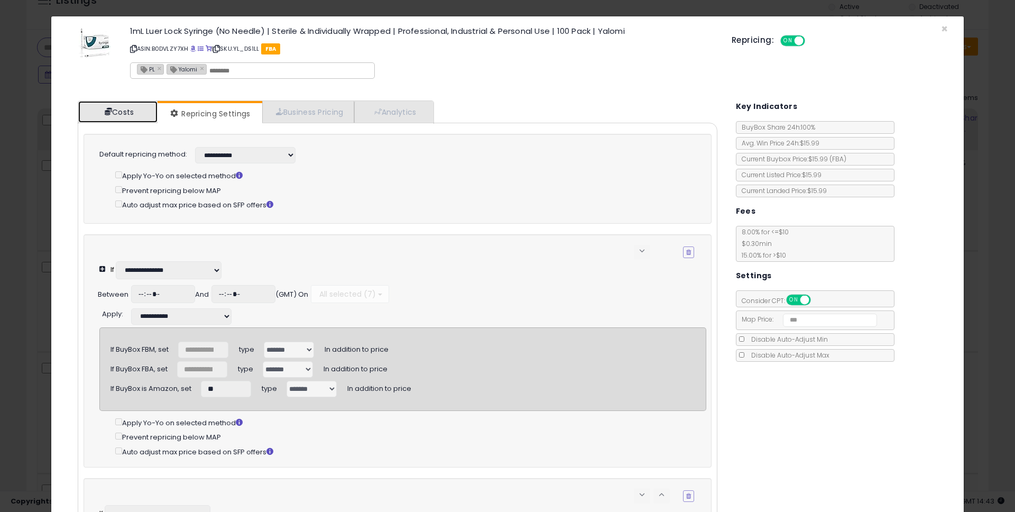
click at [125, 109] on link "Costs" at bounding box center [117, 112] width 79 height 22
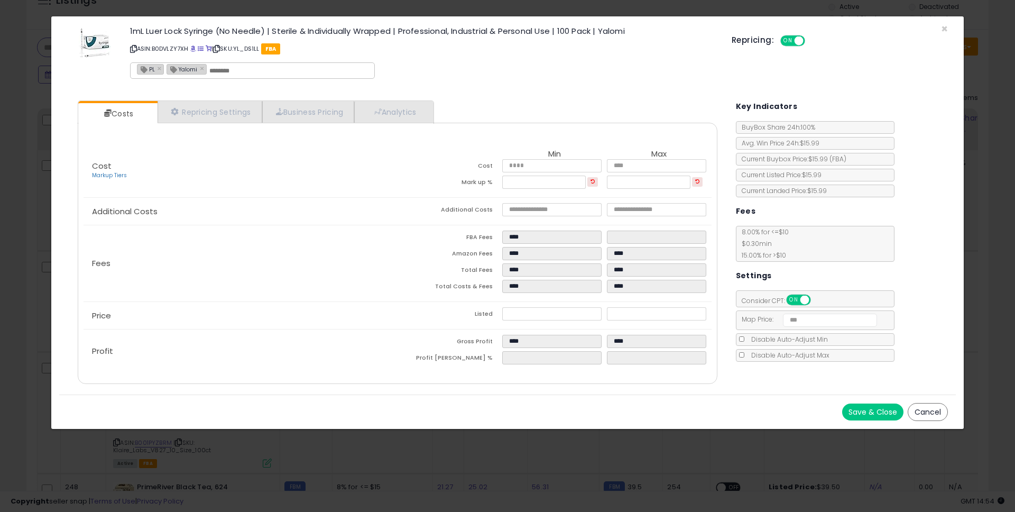
click at [945, 32] on div "Repricing: ON OFF" at bounding box center [840, 39] width 216 height 15
click at [945, 28] on span "×" at bounding box center [944, 28] width 7 height 15
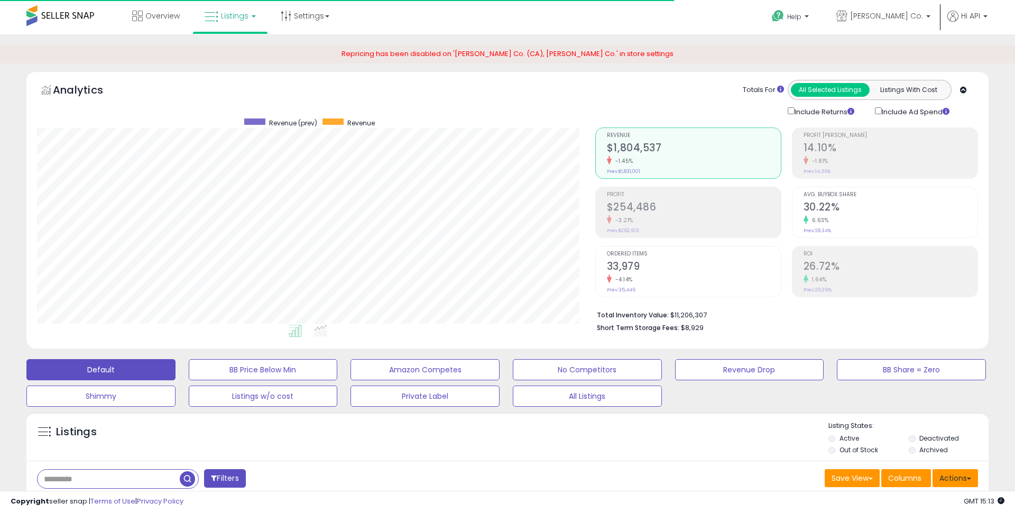
scroll to position [1, 0]
click at [801, 20] on span "Help" at bounding box center [794, 16] width 14 height 9
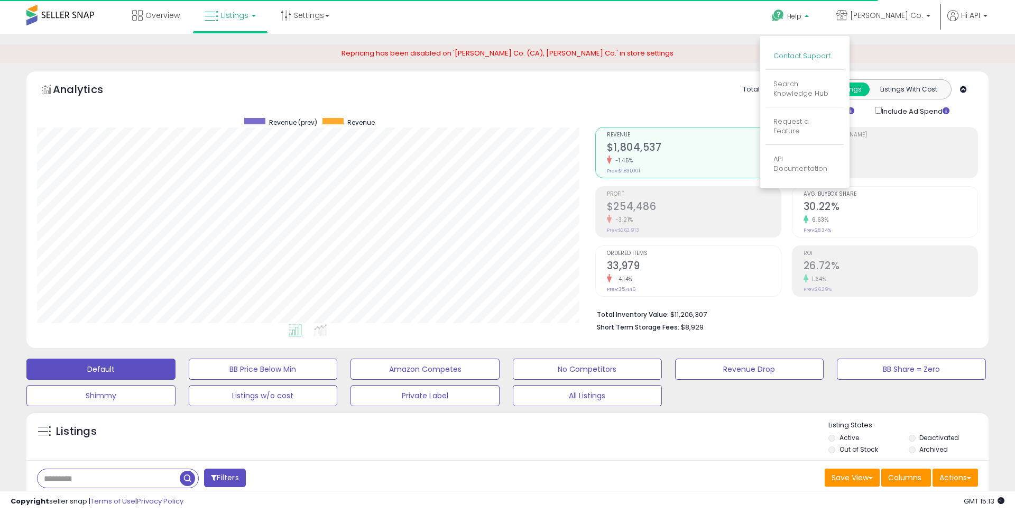
click at [802, 54] on link "Contact Support" at bounding box center [802, 56] width 57 height 10
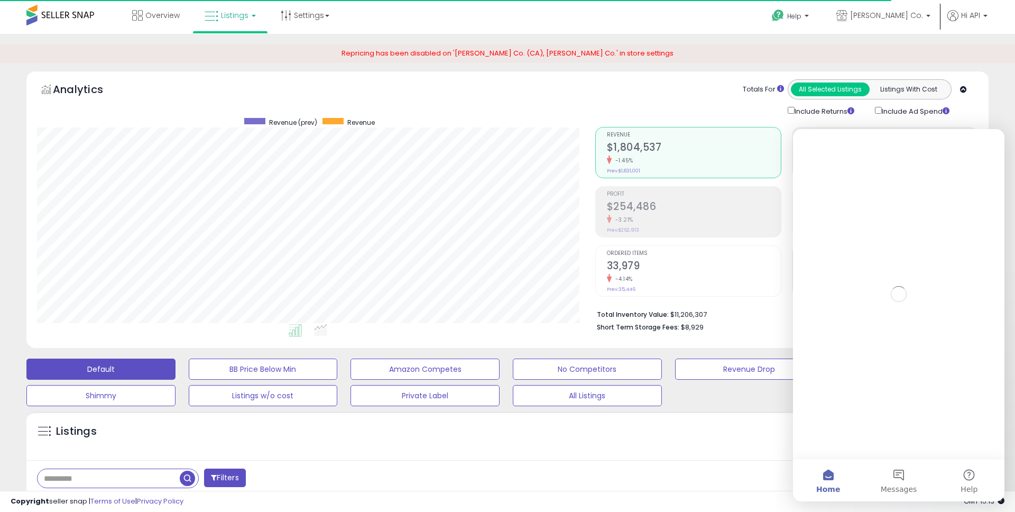
scroll to position [0, 0]
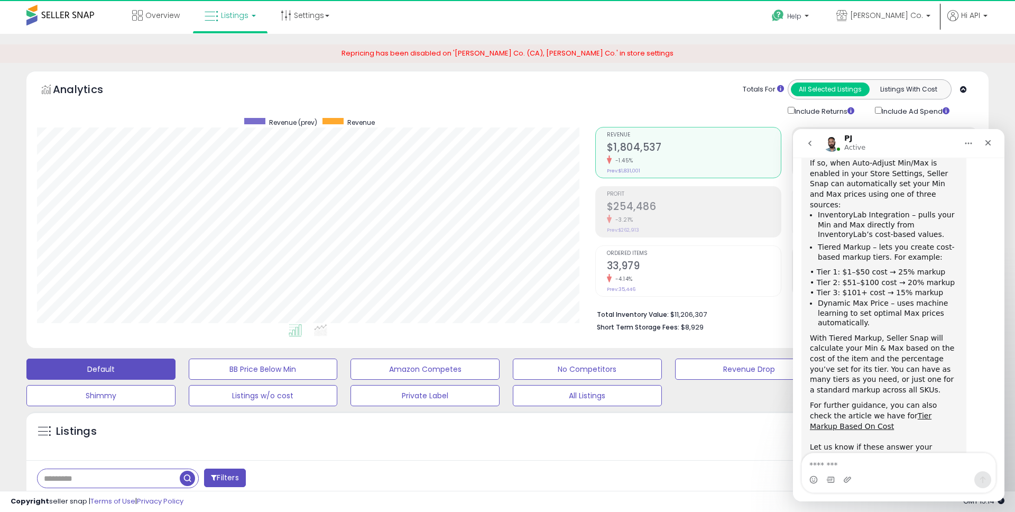
scroll to position [447, 0]
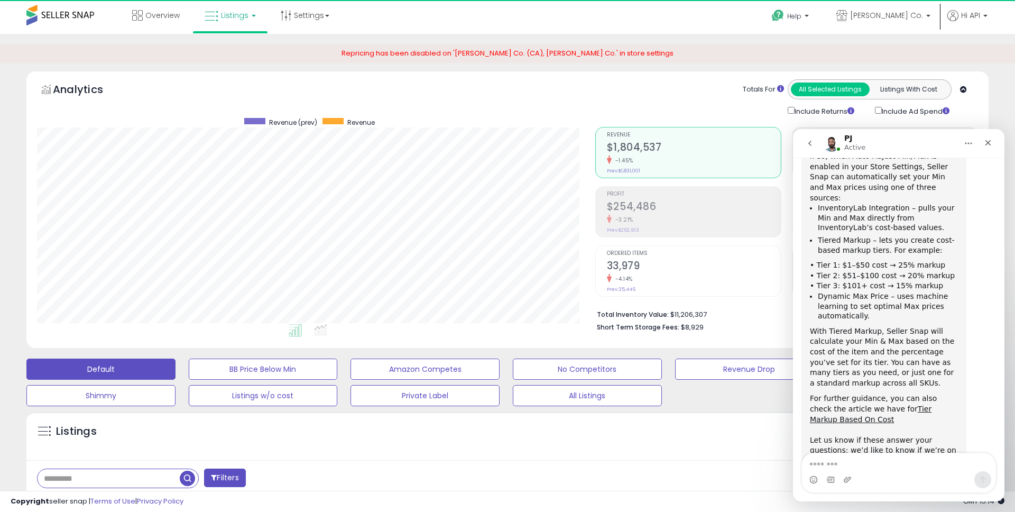
click at [864, 326] on div "With Tiered Markup, Seller Snap will calculate your Min & Max based on the cost…" at bounding box center [884, 357] width 148 height 62
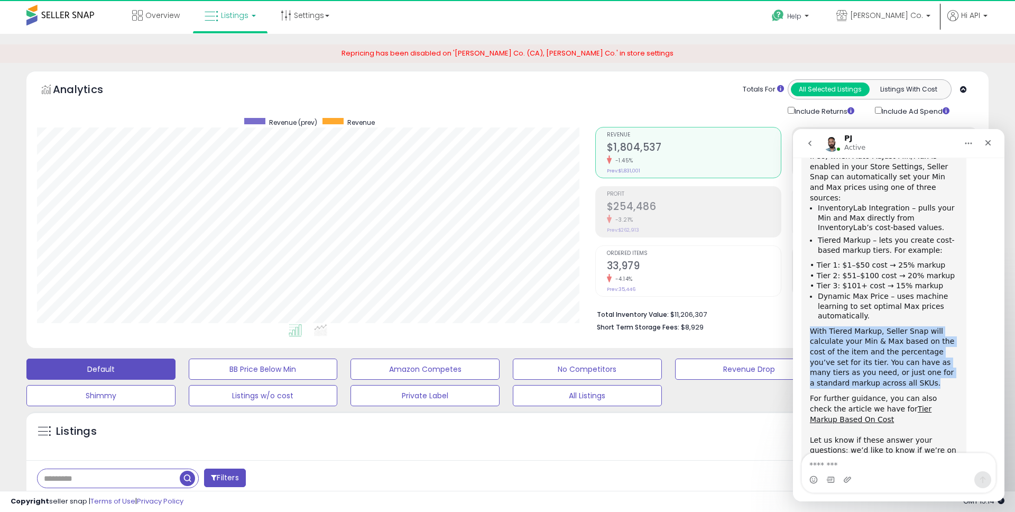
click at [864, 326] on div "With Tiered Markup, Seller Snap will calculate your Min & Max based on the cost…" at bounding box center [884, 357] width 148 height 62
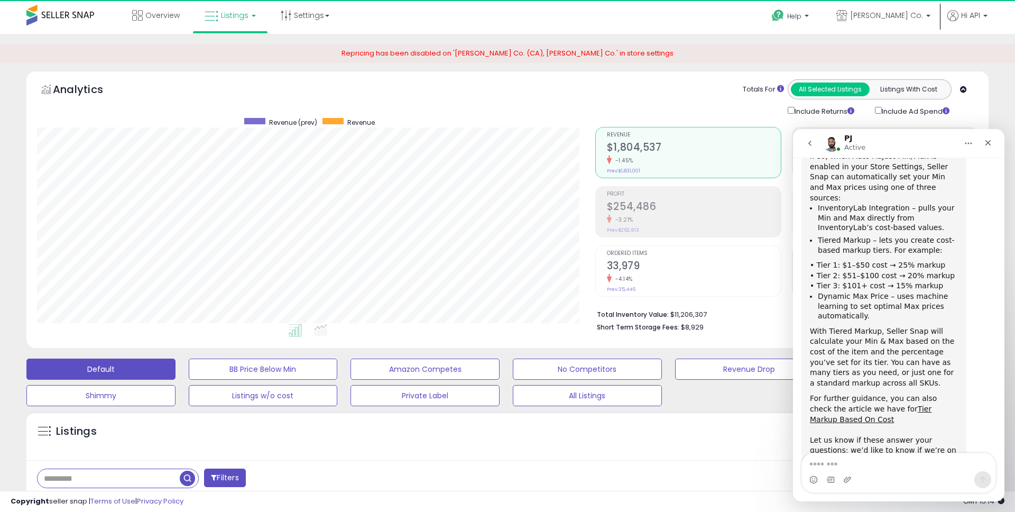
click at [866, 393] on div "For further guidance, you can also check the article we have for Tier Markup Ba…" at bounding box center [884, 413] width 148 height 41
click at [849, 435] on div "Let us know if these answer your questions; we’d like to know if we’re on the s…" at bounding box center [884, 455] width 148 height 41
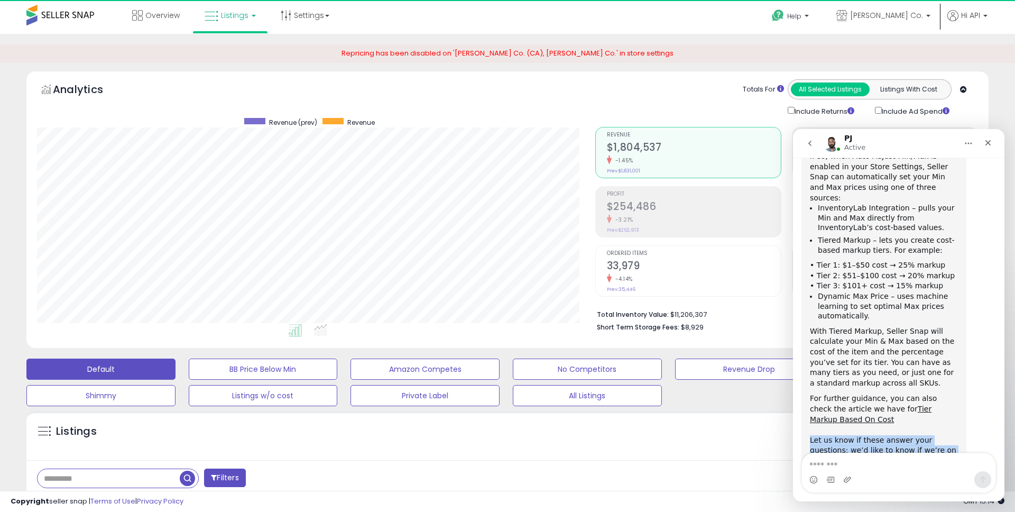
click at [849, 435] on div "Let us know if these answer your questions; we’d like to know if we’re on the s…" at bounding box center [884, 455] width 148 height 41
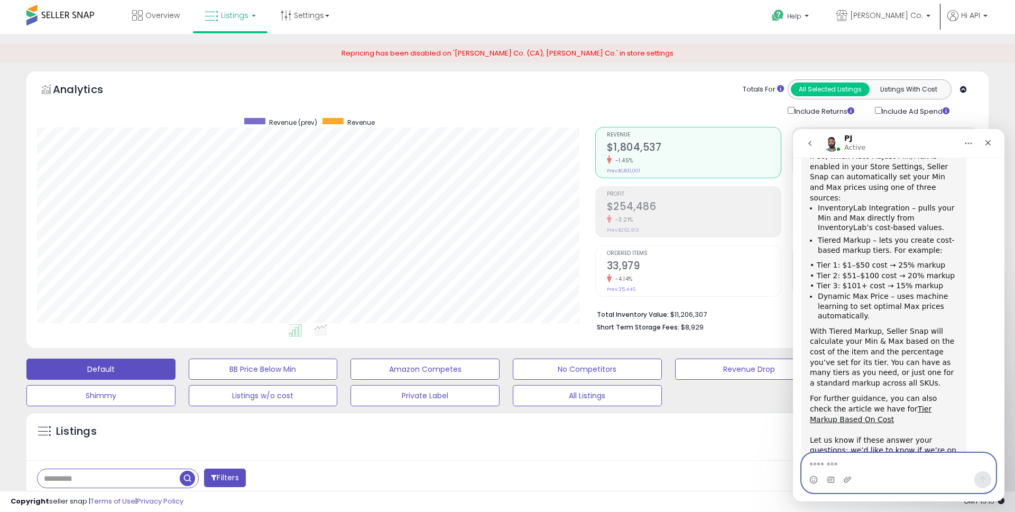
click at [833, 467] on textarea "Message…" at bounding box center [899, 462] width 194 height 18
type textarea "*"
type textarea "**********"
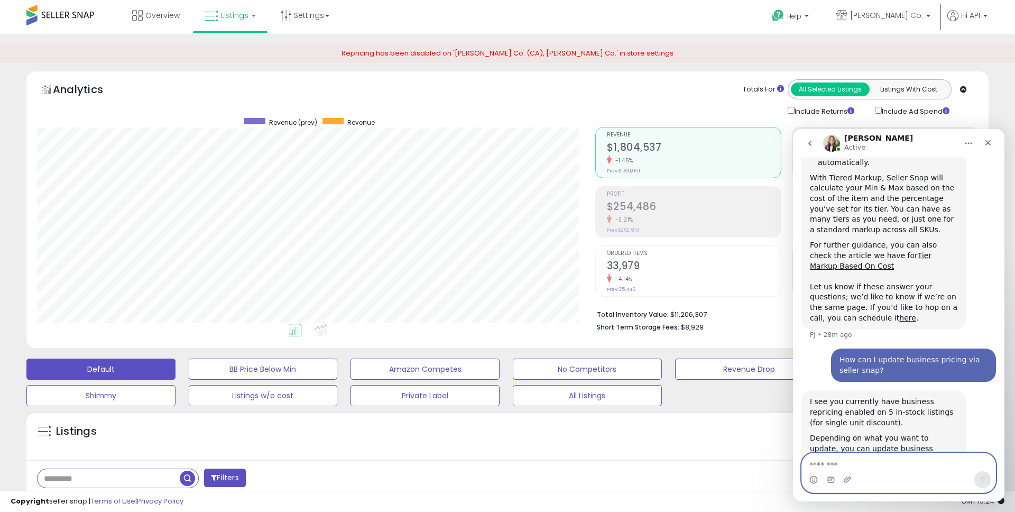
scroll to position [614, 0]
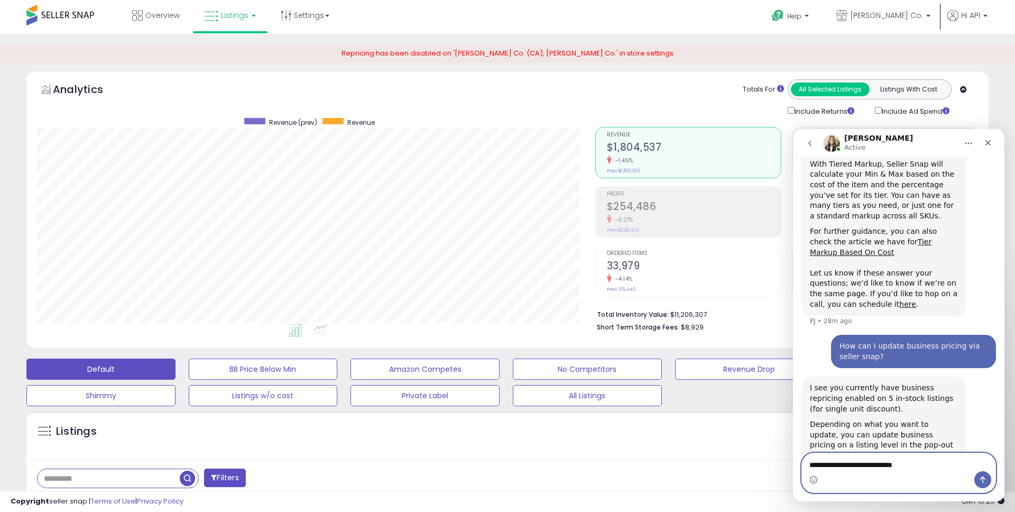
type textarea "**********"
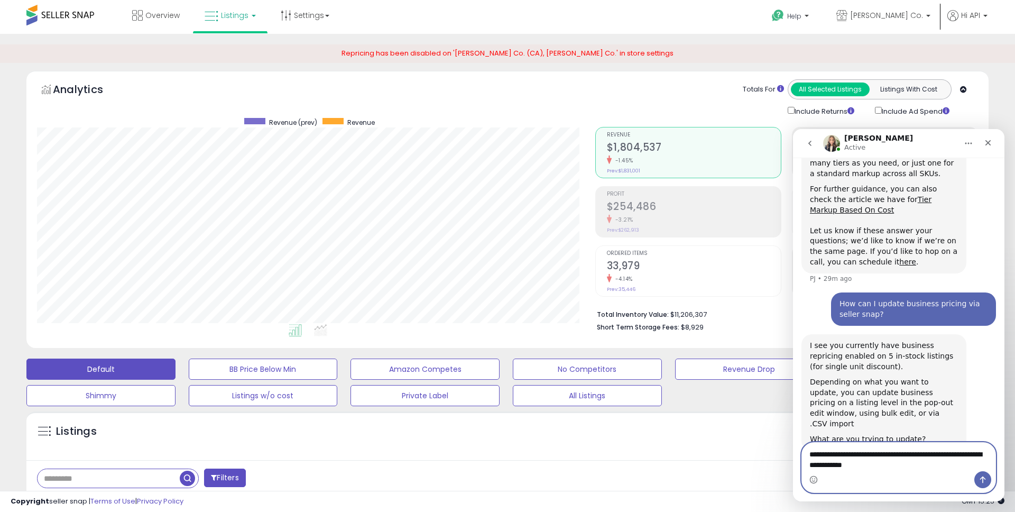
scroll to position [667, 0]
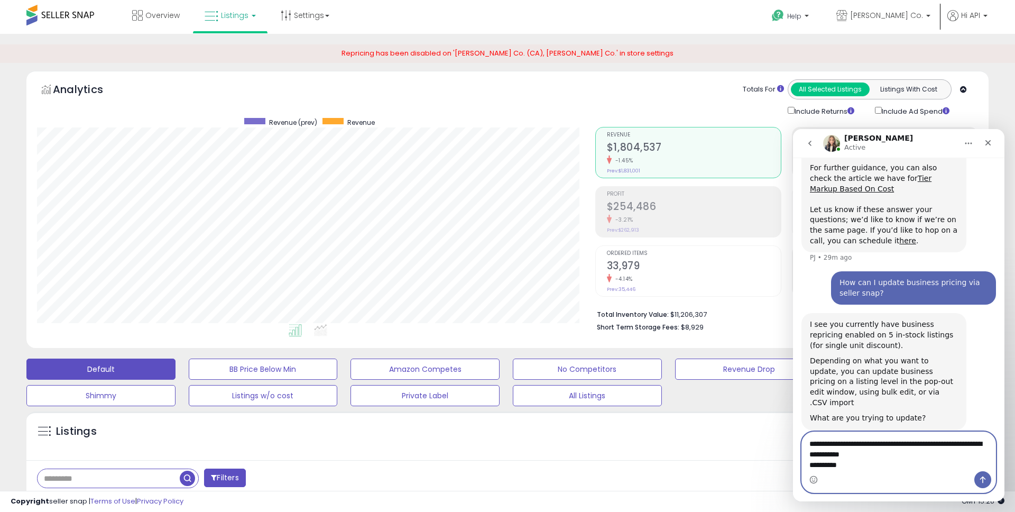
paste textarea "**********"
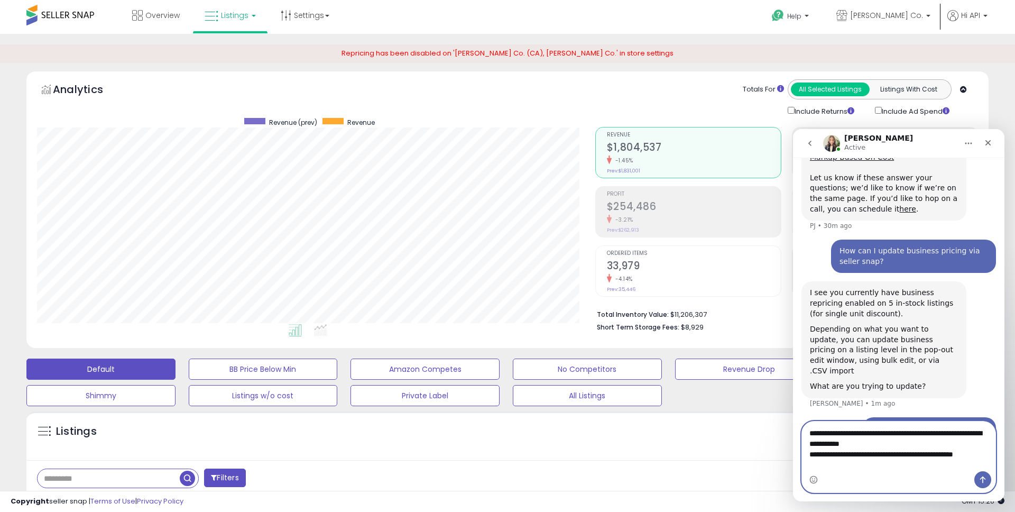
scroll to position [718, 0]
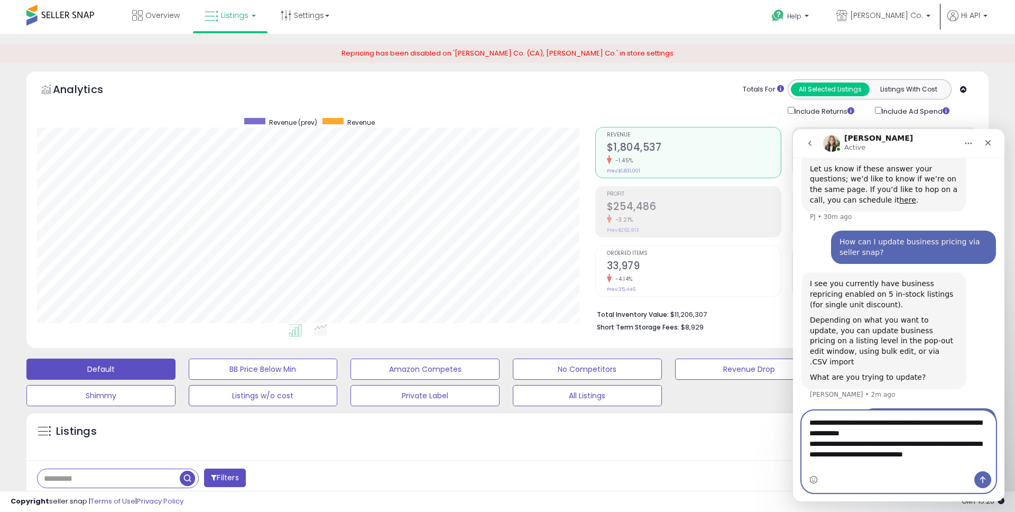
type textarea "**********"
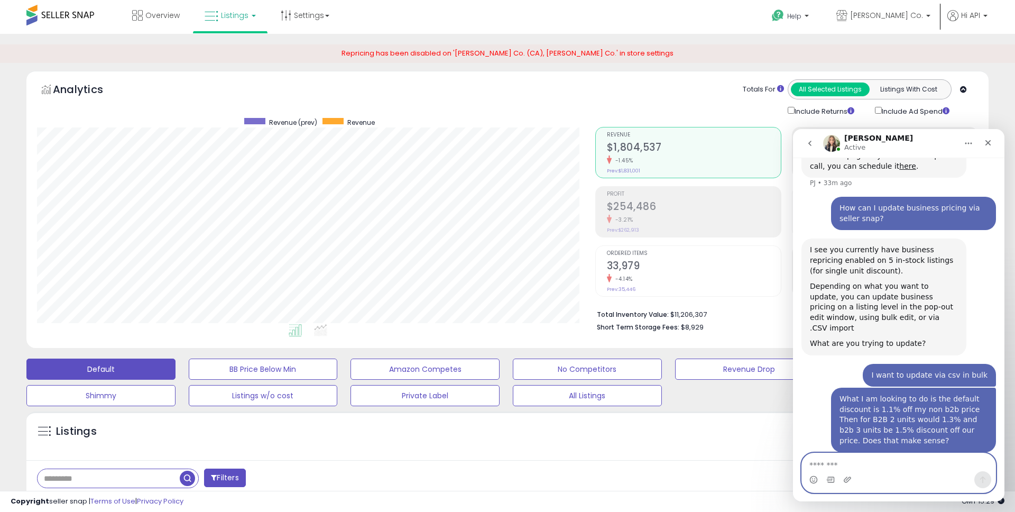
scroll to position [774, 0]
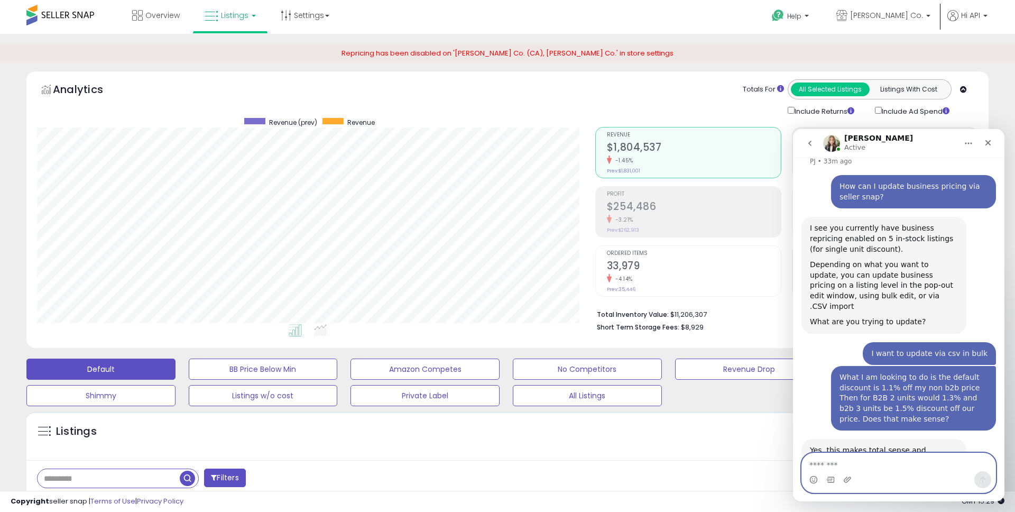
click at [882, 462] on textarea "Message…" at bounding box center [899, 462] width 194 height 18
type textarea "******"
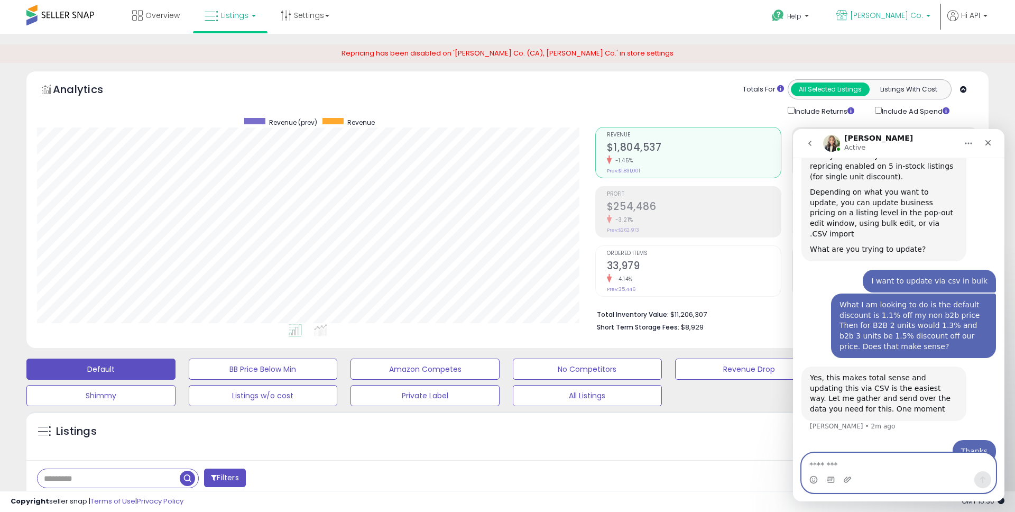
scroll to position [805, 0]
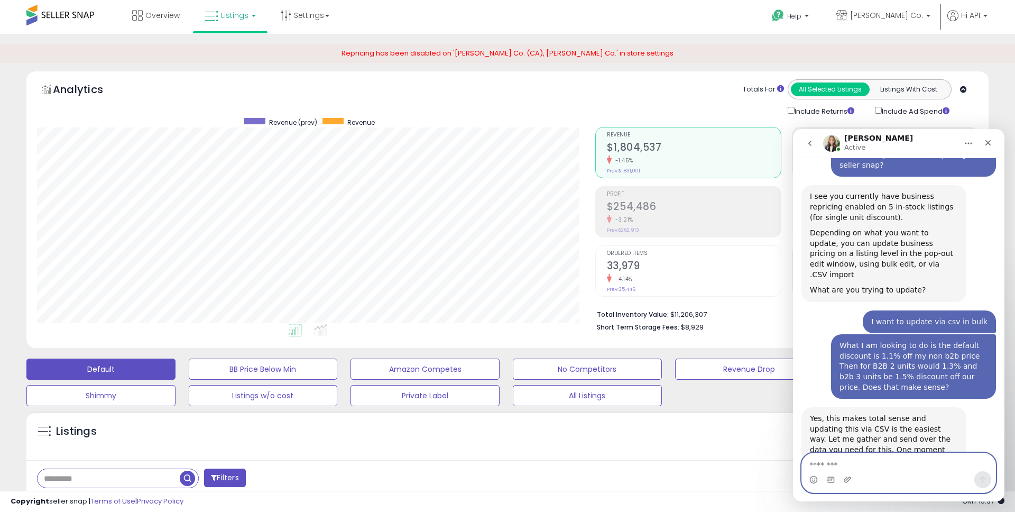
click at [833, 461] on textarea "Message…" at bounding box center [899, 462] width 194 height 18
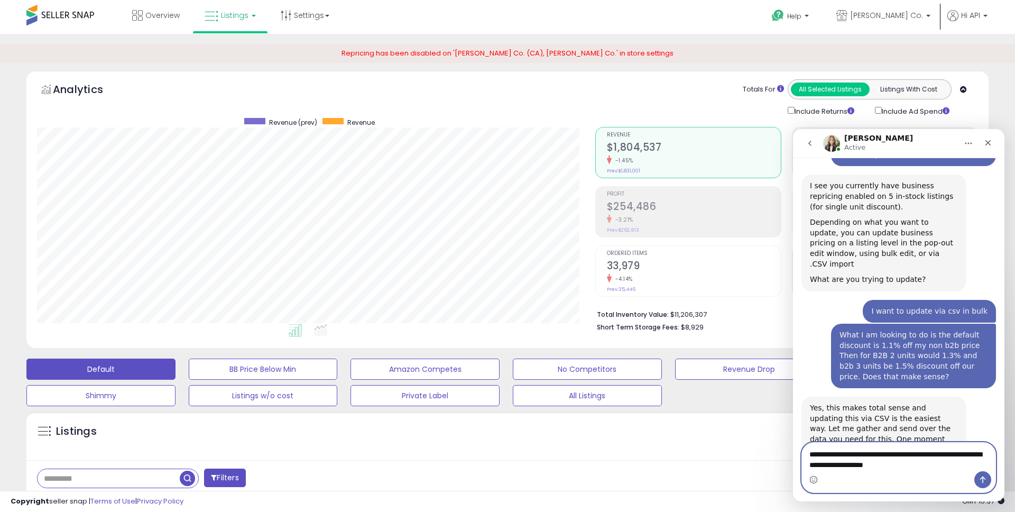
type textarea "**********"
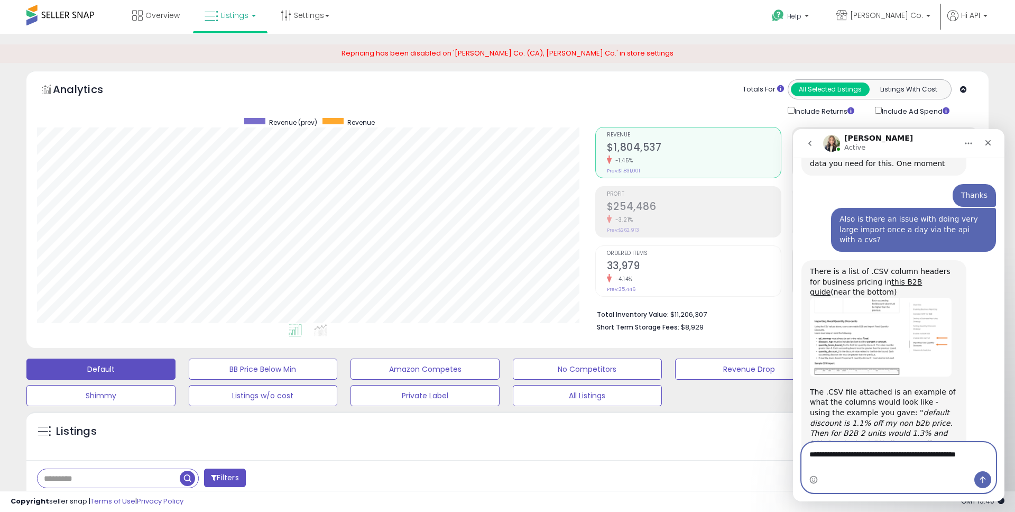
scroll to position [1102, 0]
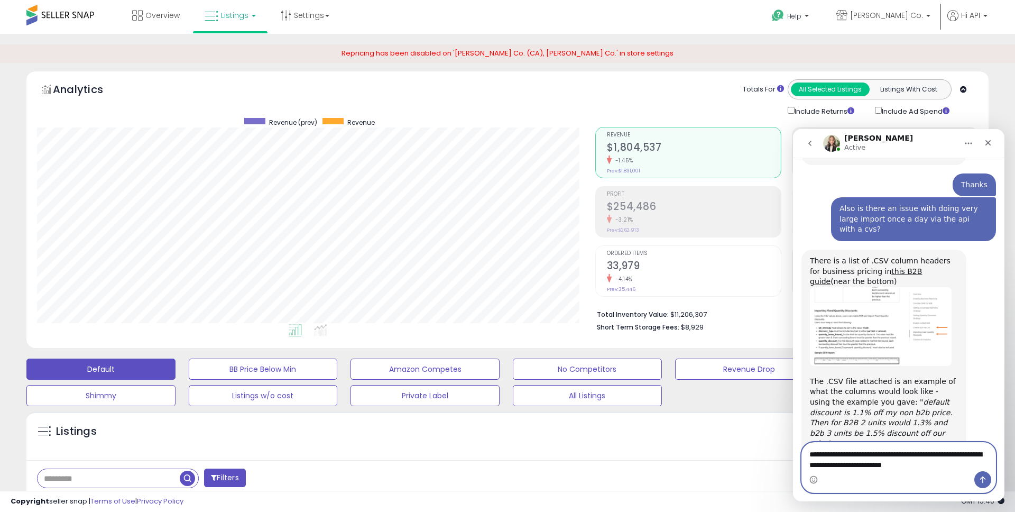
type textarea "**********"
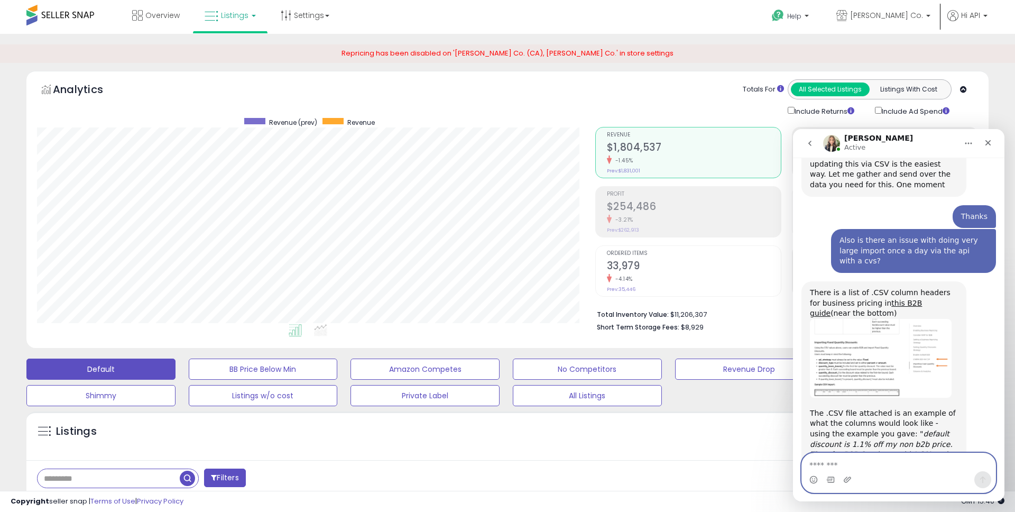
scroll to position [1037, 0]
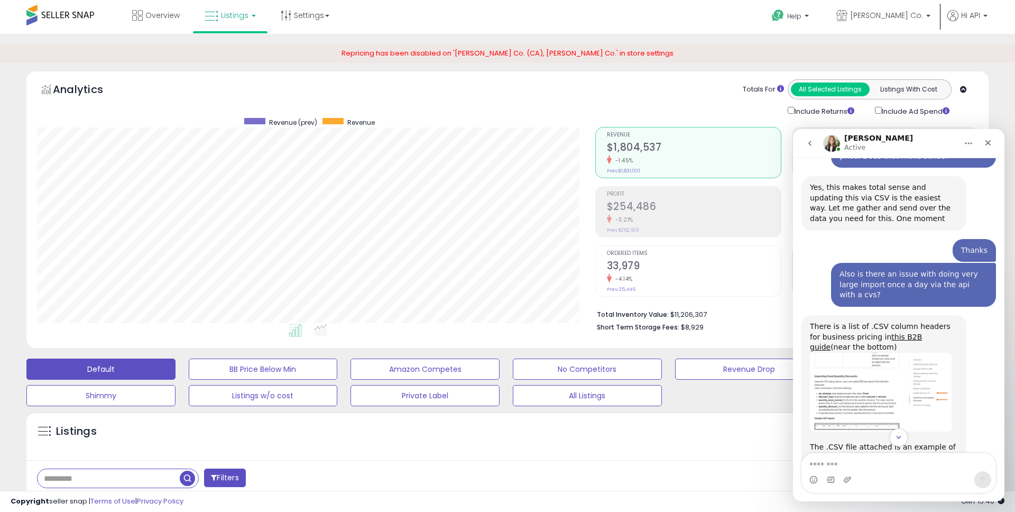
click at [838, 353] on img "Britney says…" at bounding box center [881, 392] width 142 height 79
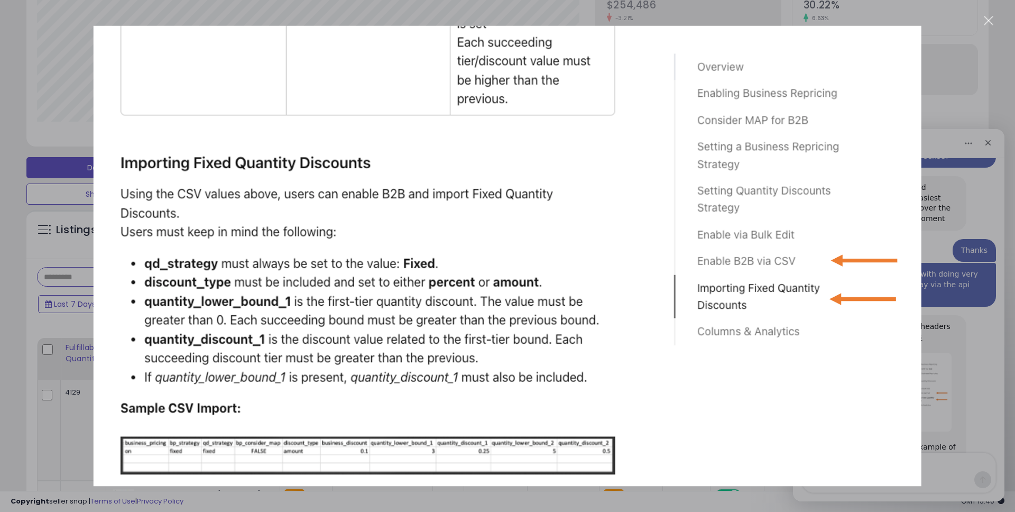
scroll to position [204, 0]
click at [993, 21] on div "Close" at bounding box center [989, 21] width 10 height 10
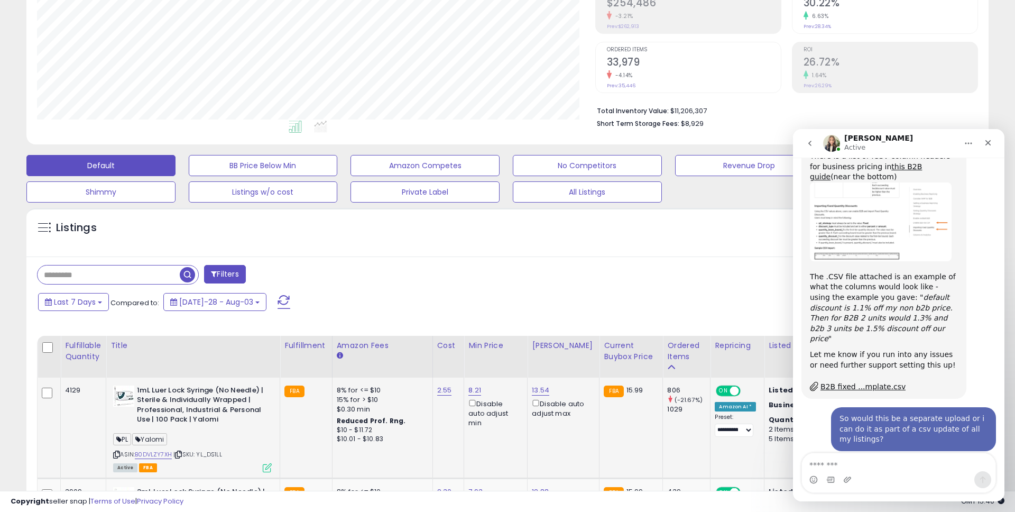
scroll to position [1248, 0]
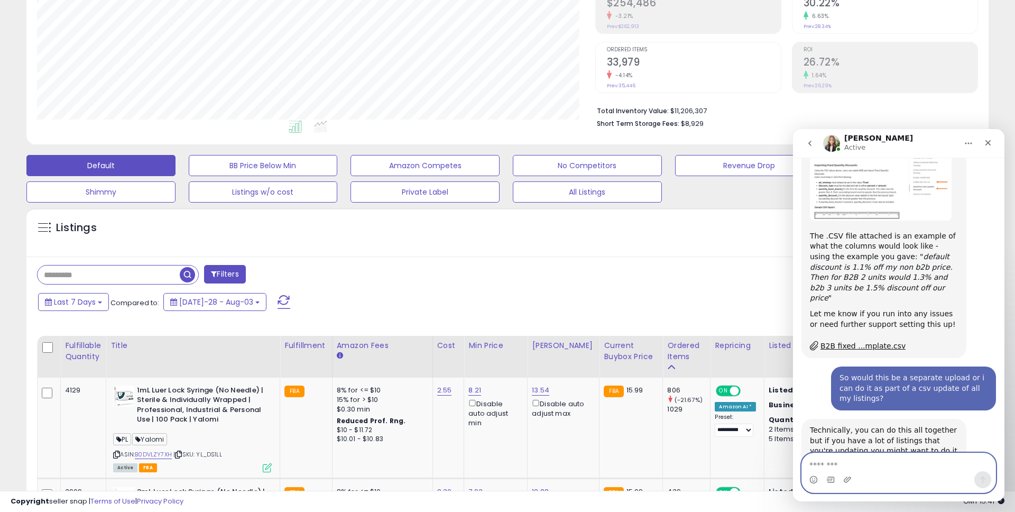
click at [845, 466] on textarea "Message…" at bounding box center [899, 462] width 194 height 18
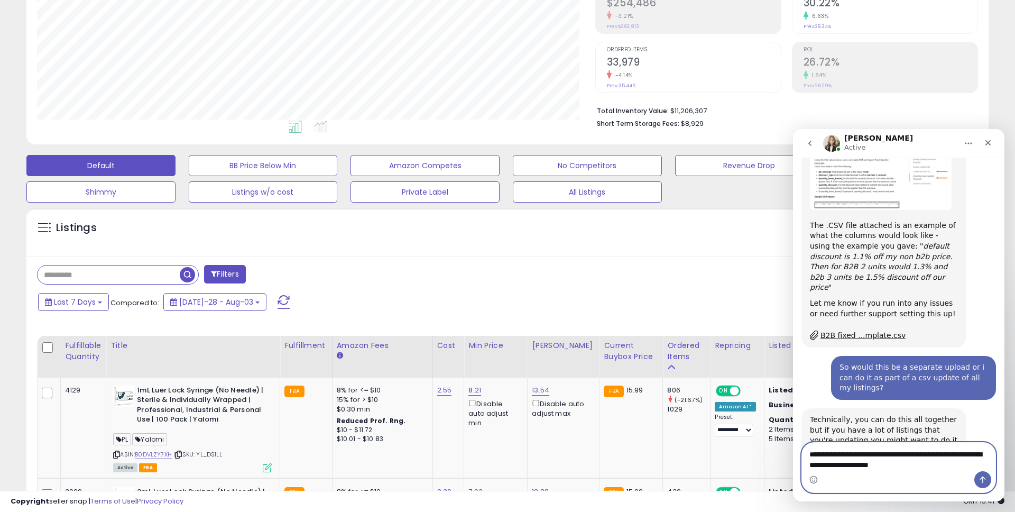
type textarea "**********"
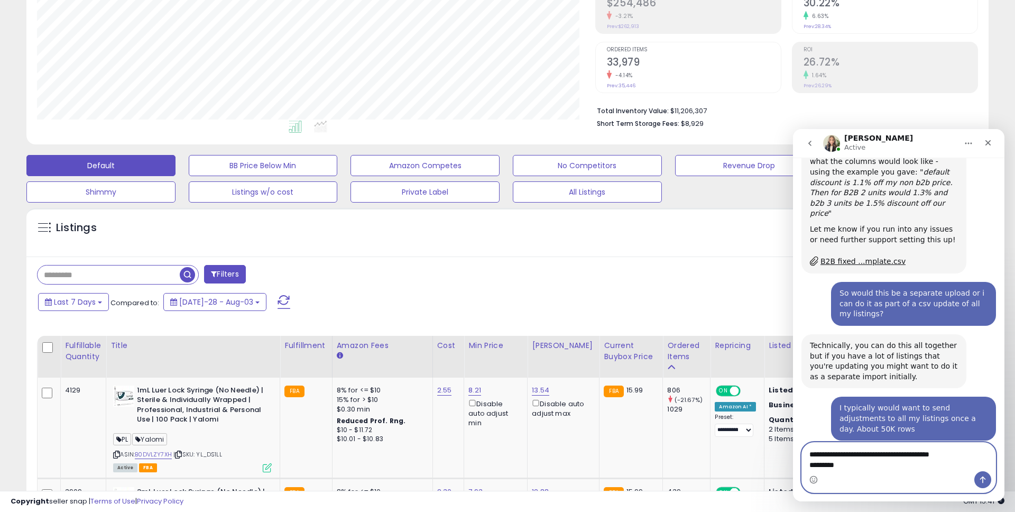
scroll to position [1373, 0]
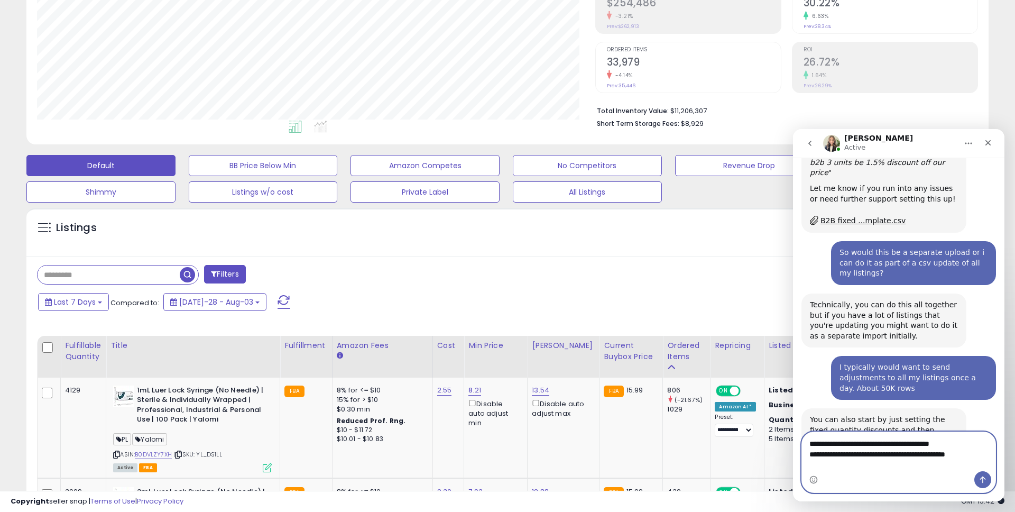
type textarea "**********"
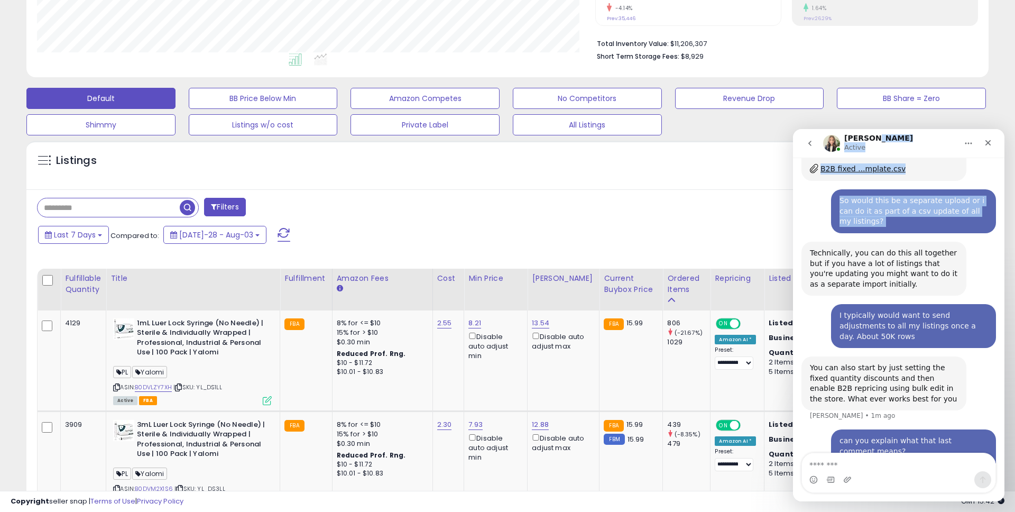
scroll to position [1405, 0]
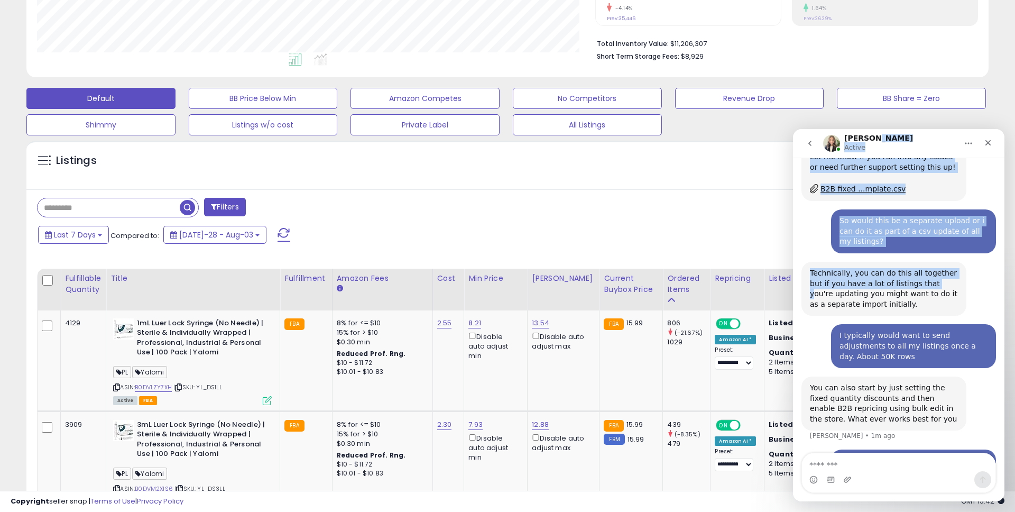
drag, startPoint x: 917, startPoint y: 141, endPoint x: 922, endPoint y: 197, distance: 56.3
click at [922, 197] on div "Britney Active Please provide as much detail as possible about your inquiry, an…" at bounding box center [899, 315] width 212 height 372
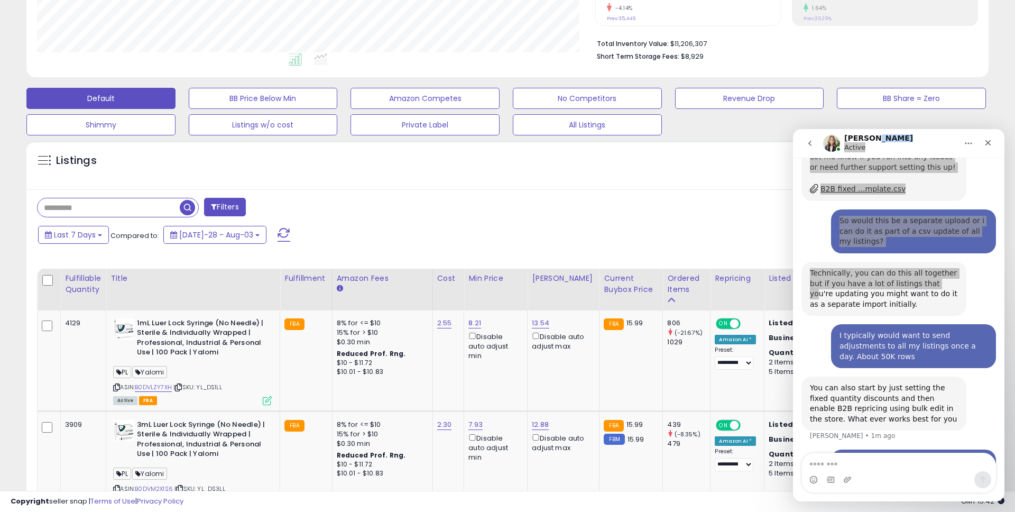
click at [738, 176] on div "Listings" at bounding box center [507, 168] width 963 height 36
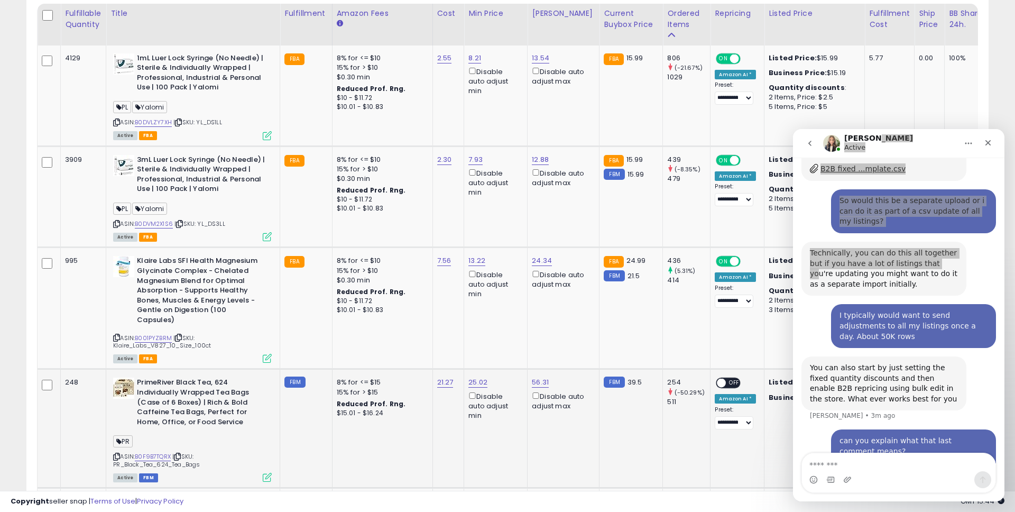
scroll to position [1384, 0]
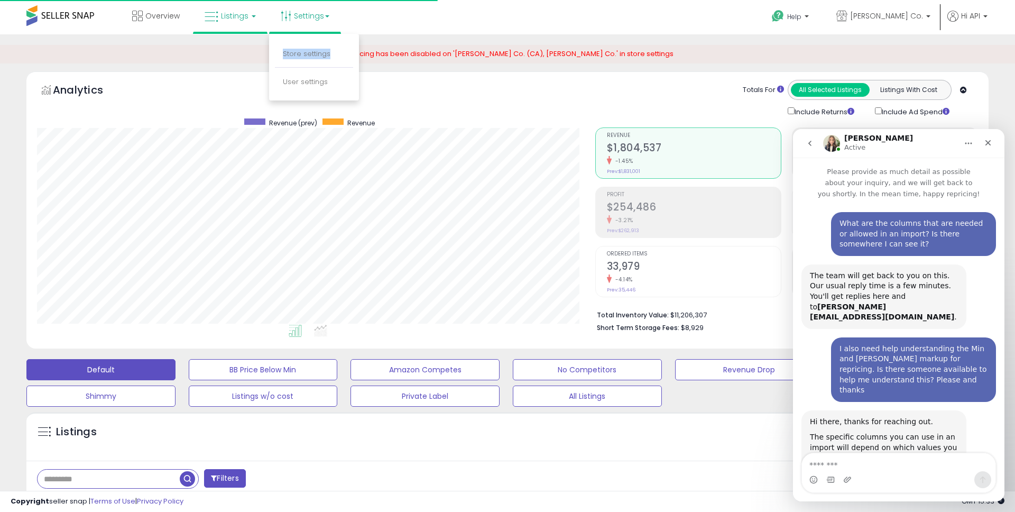
scroll to position [795, 0]
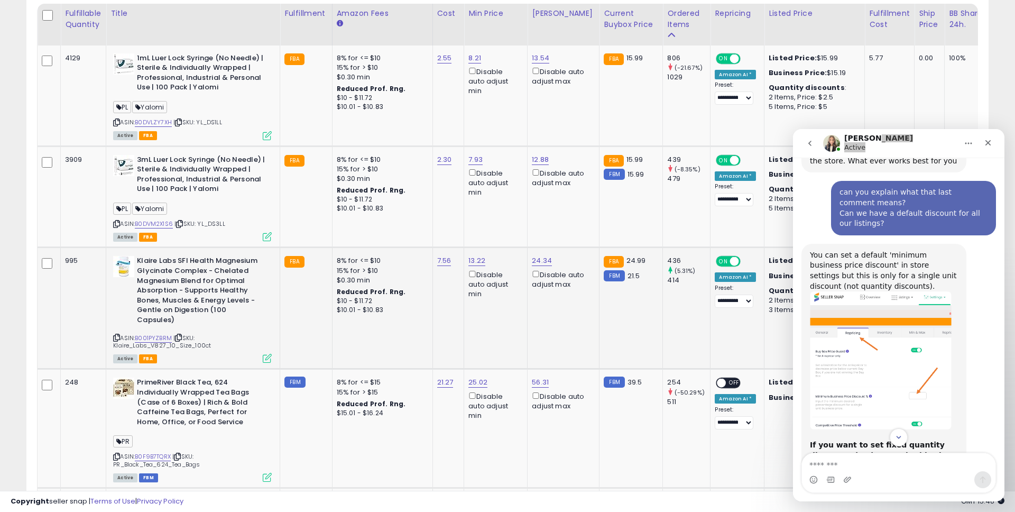
scroll to position [1669, 0]
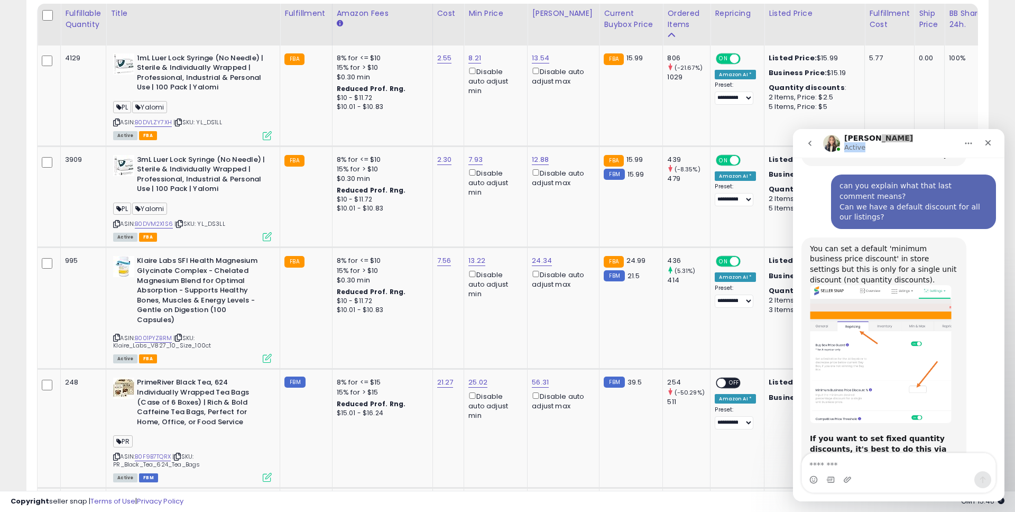
click at [842, 300] on img "Britney says…" at bounding box center [881, 354] width 142 height 138
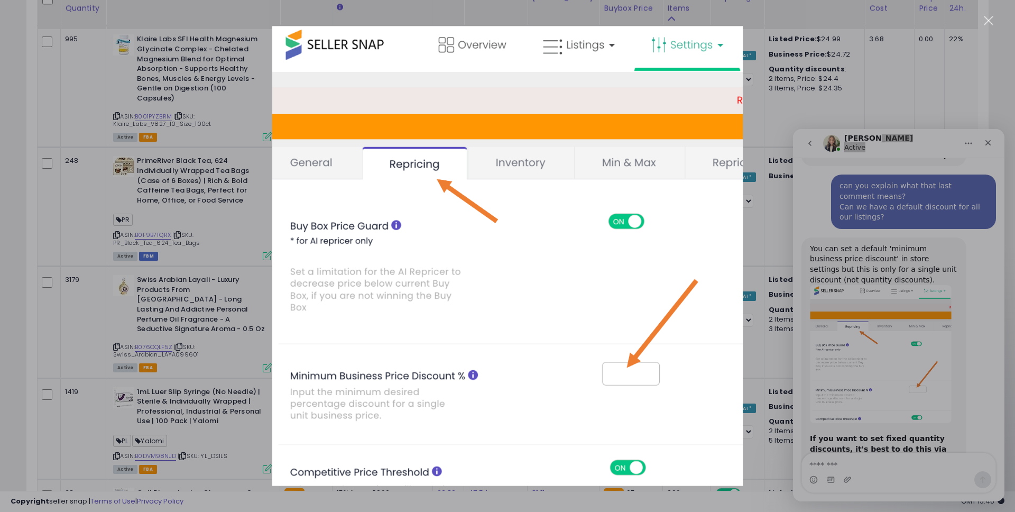
scroll to position [775, 0]
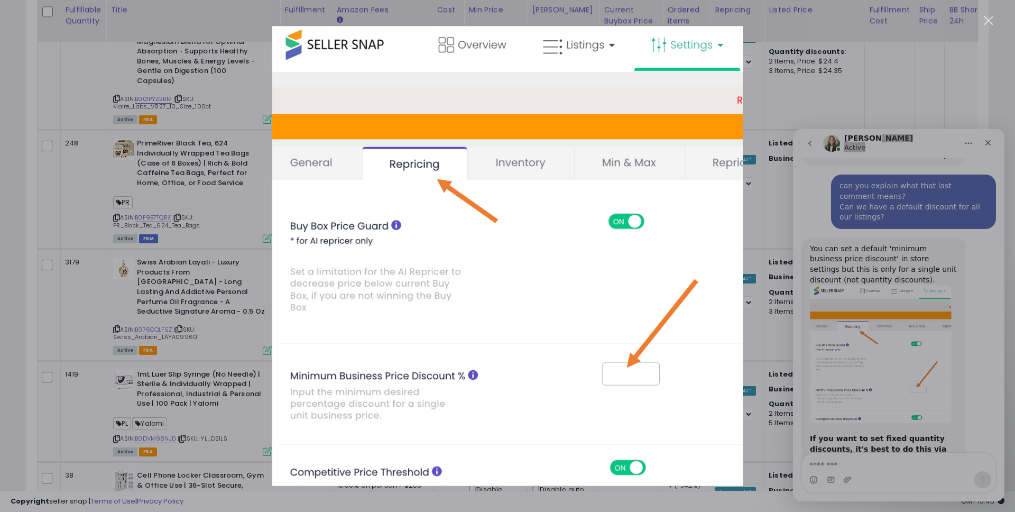
click at [875, 392] on div "Intercom messenger" at bounding box center [507, 256] width 1015 height 512
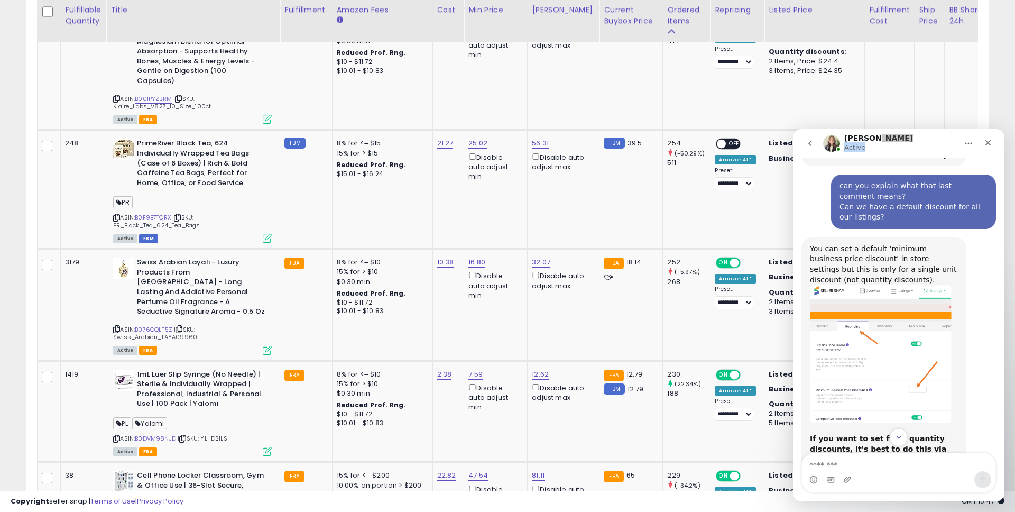
scroll to position [1713, 0]
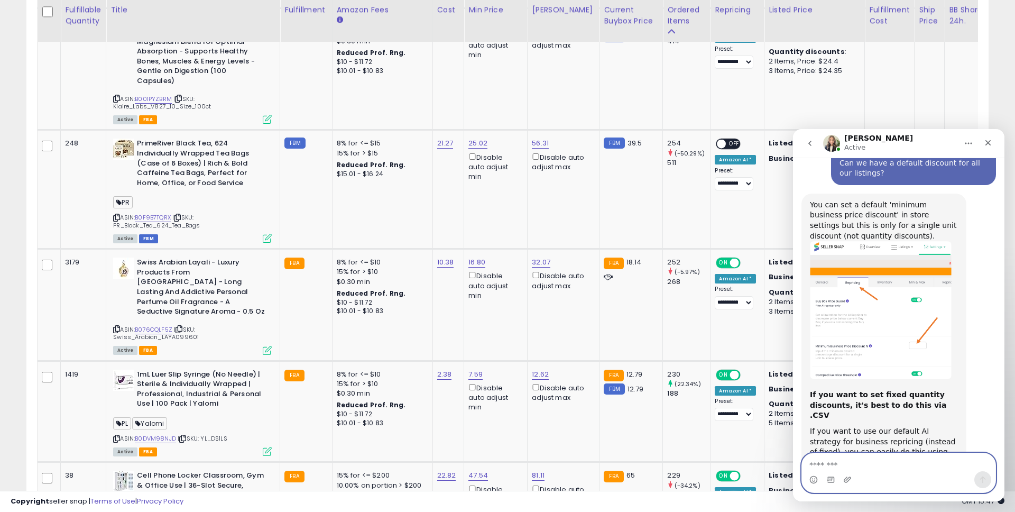
click at [840, 460] on textarea "Message…" at bounding box center [899, 462] width 194 height 18
type textarea "**********"
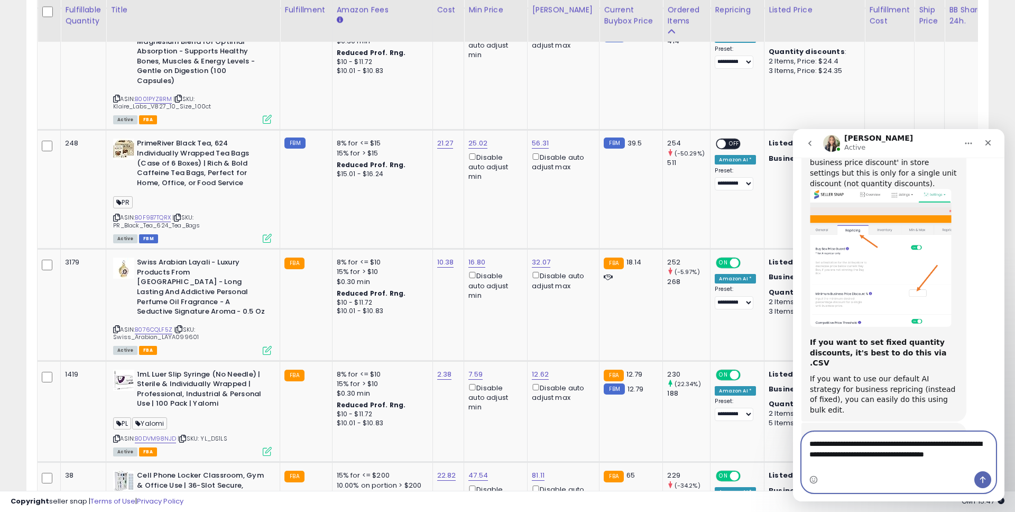
scroll to position [1776, 0]
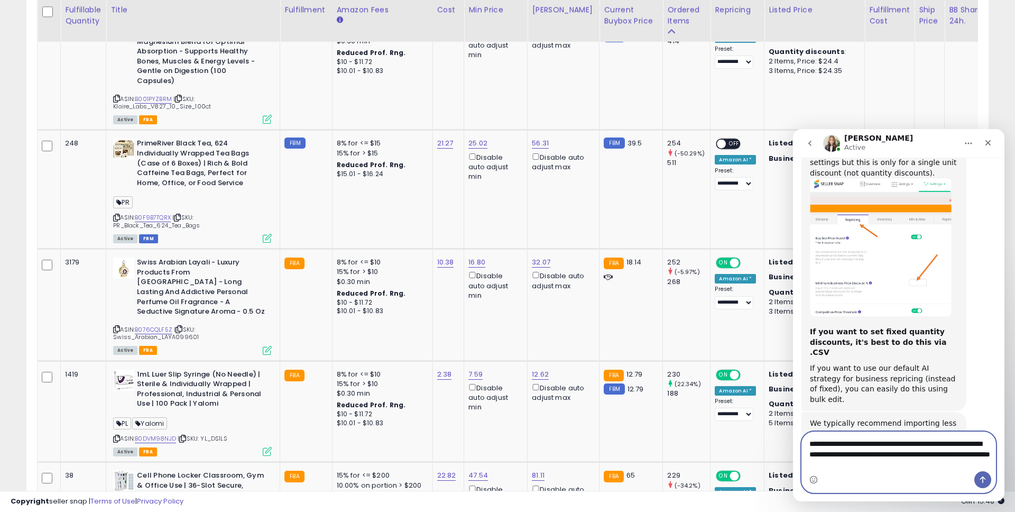
click at [826, 464] on textarea "**********" at bounding box center [899, 451] width 194 height 39
type textarea "**********"
click at [911, 465] on textarea "**********" at bounding box center [899, 451] width 194 height 39
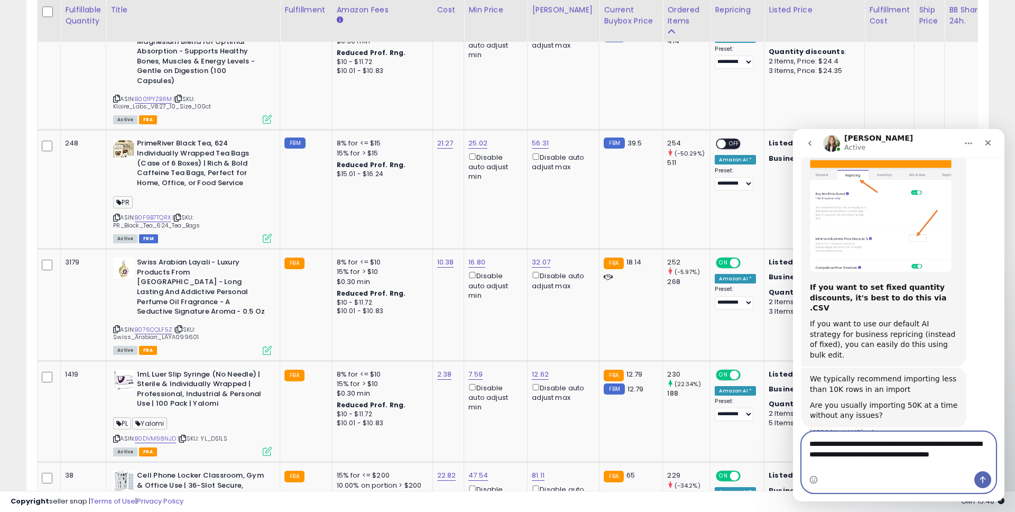
scroll to position [1831, 0]
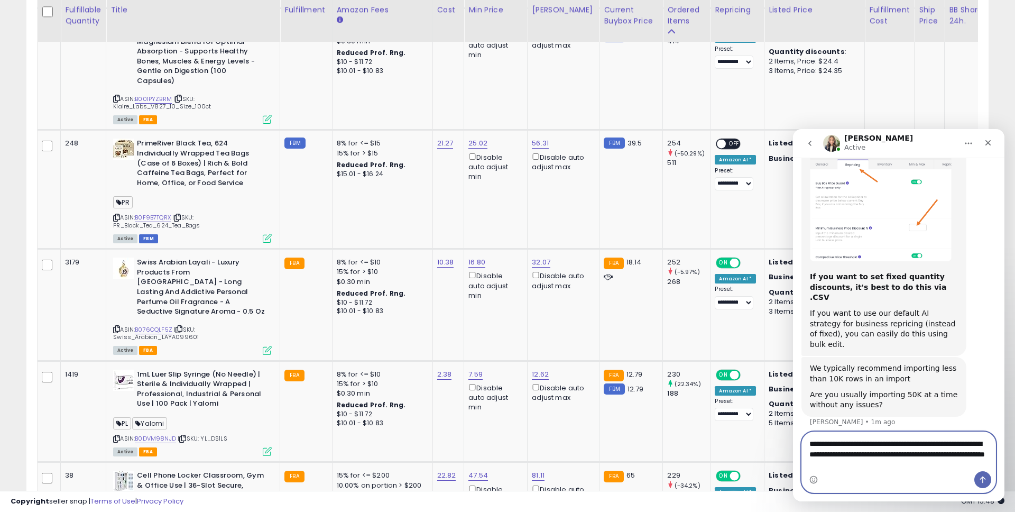
type textarea "**********"
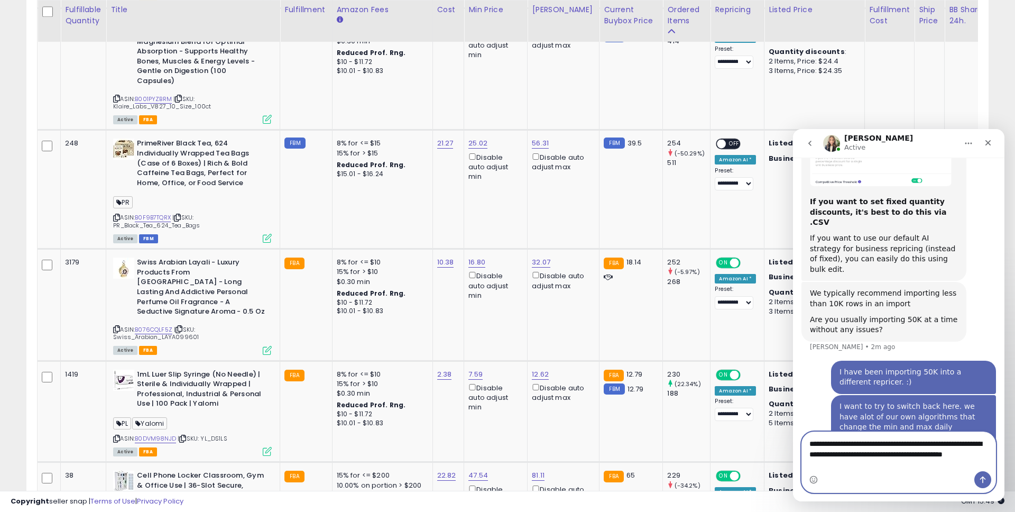
scroll to position [1917, 0]
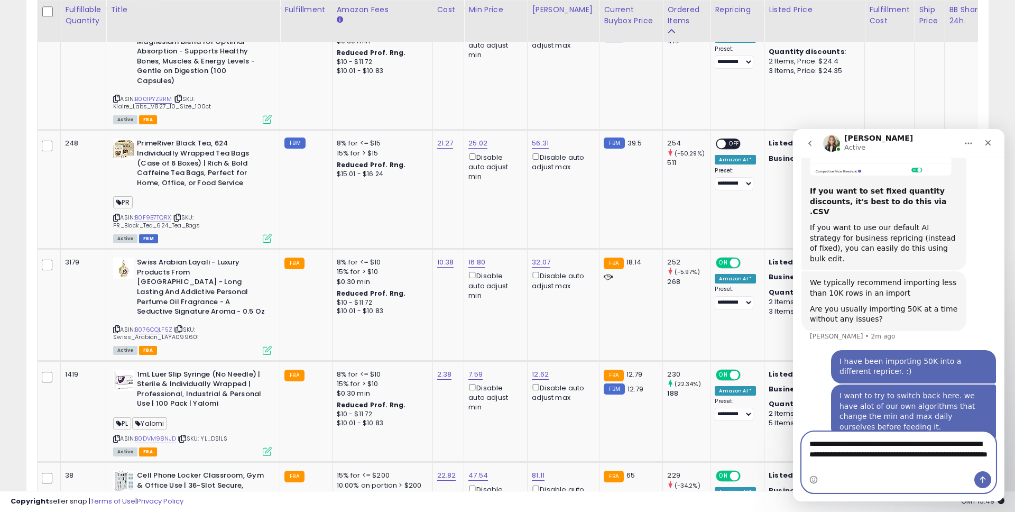
type textarea "**********"
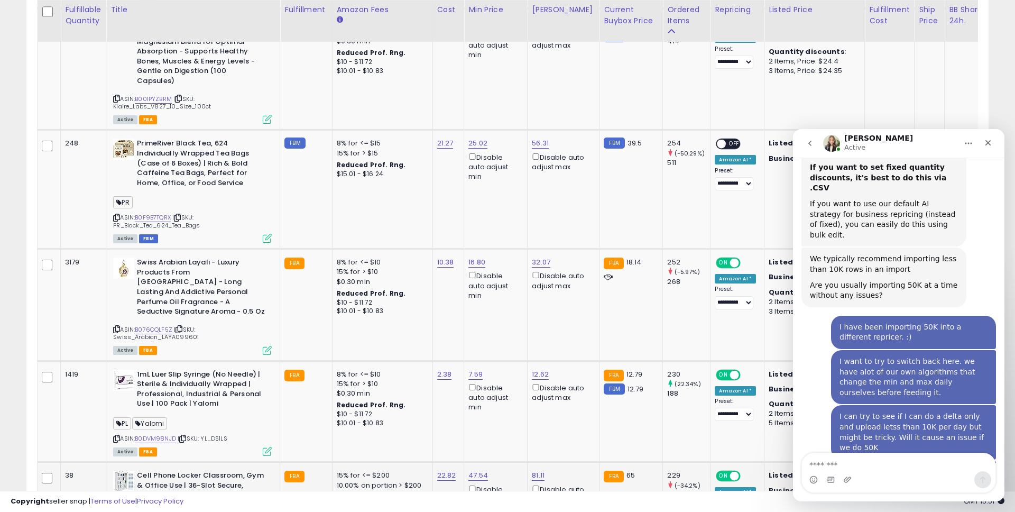
scroll to position [1989, 0]
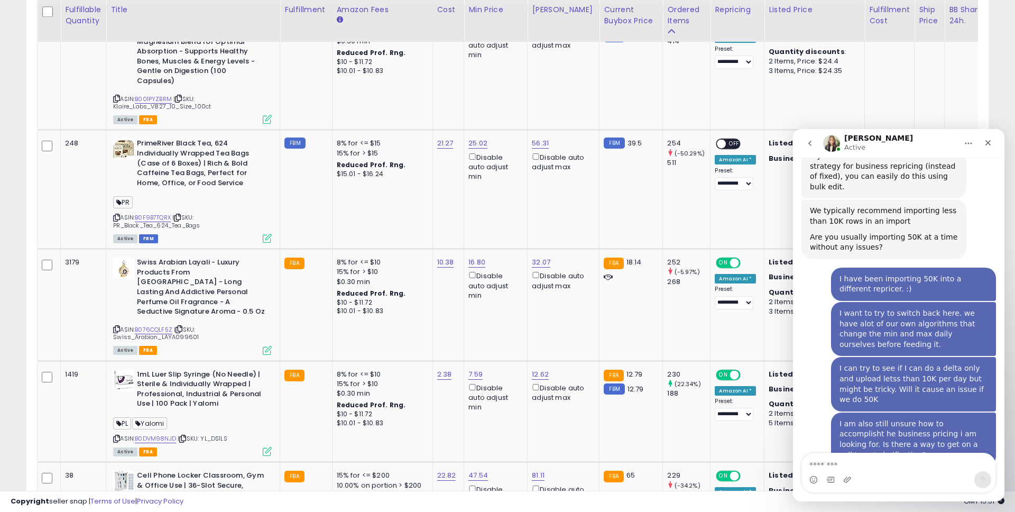
click at [855, 498] on link "my direct meeting link" at bounding box center [875, 502] width 84 height 8
click at [845, 461] on textarea "Message…" at bounding box center [899, 462] width 194 height 18
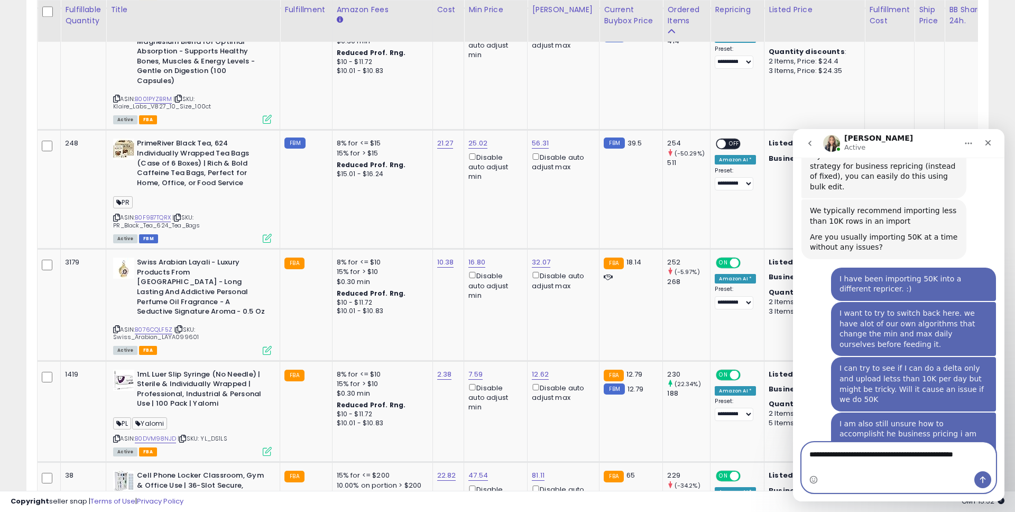
scroll to position [1999, 0]
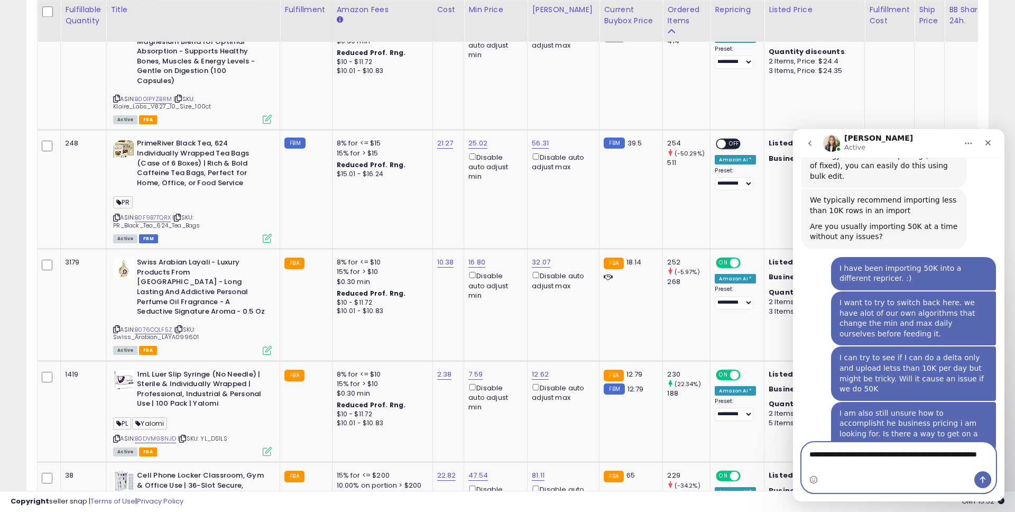
type textarea "**********"
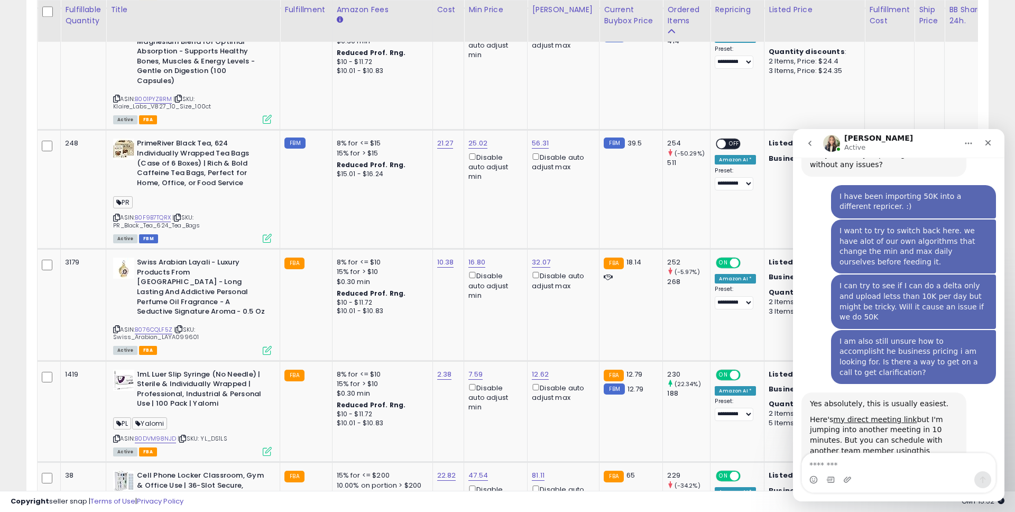
scroll to position [2072, 0]
